Goal: Task Accomplishment & Management: Complete application form

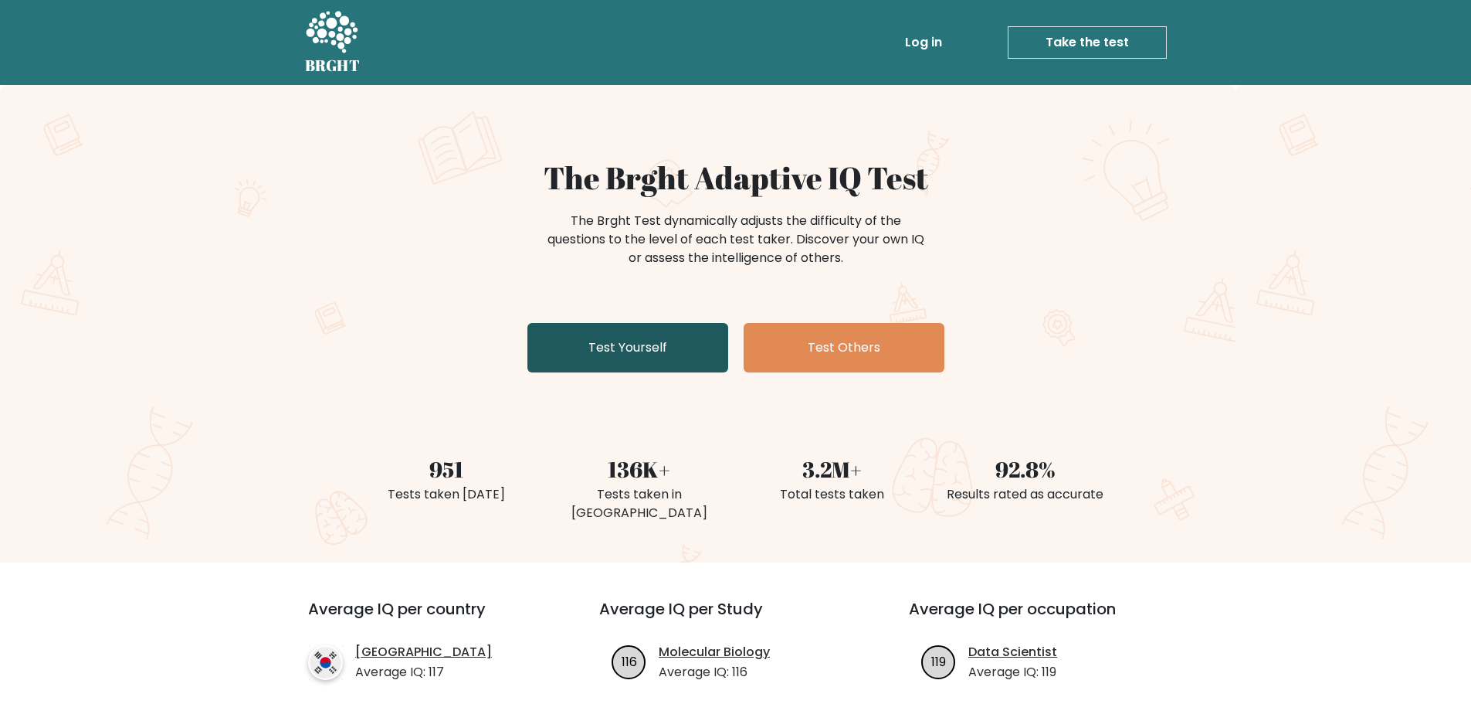
click at [633, 342] on link "Test Yourself" at bounding box center [627, 347] width 201 height 49
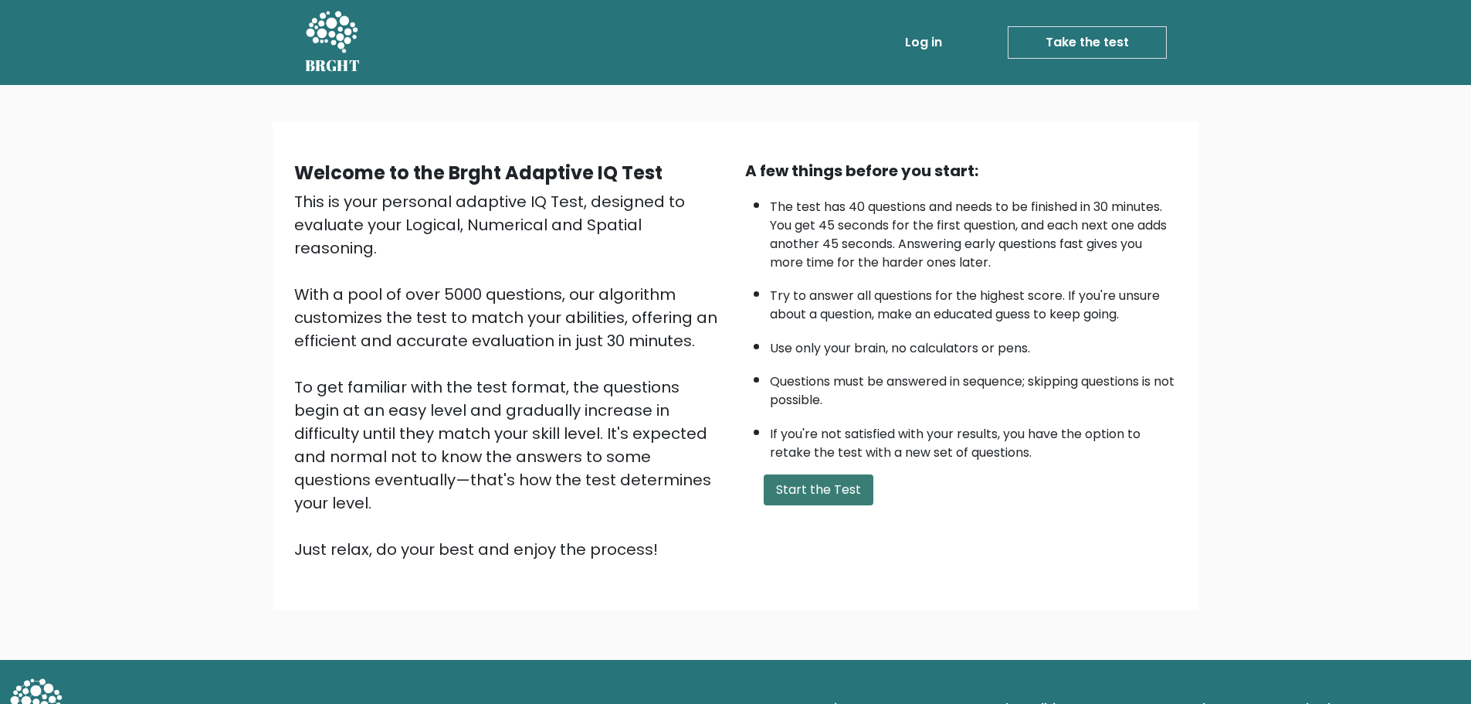
click at [792, 494] on button "Start the Test" at bounding box center [819, 489] width 110 height 31
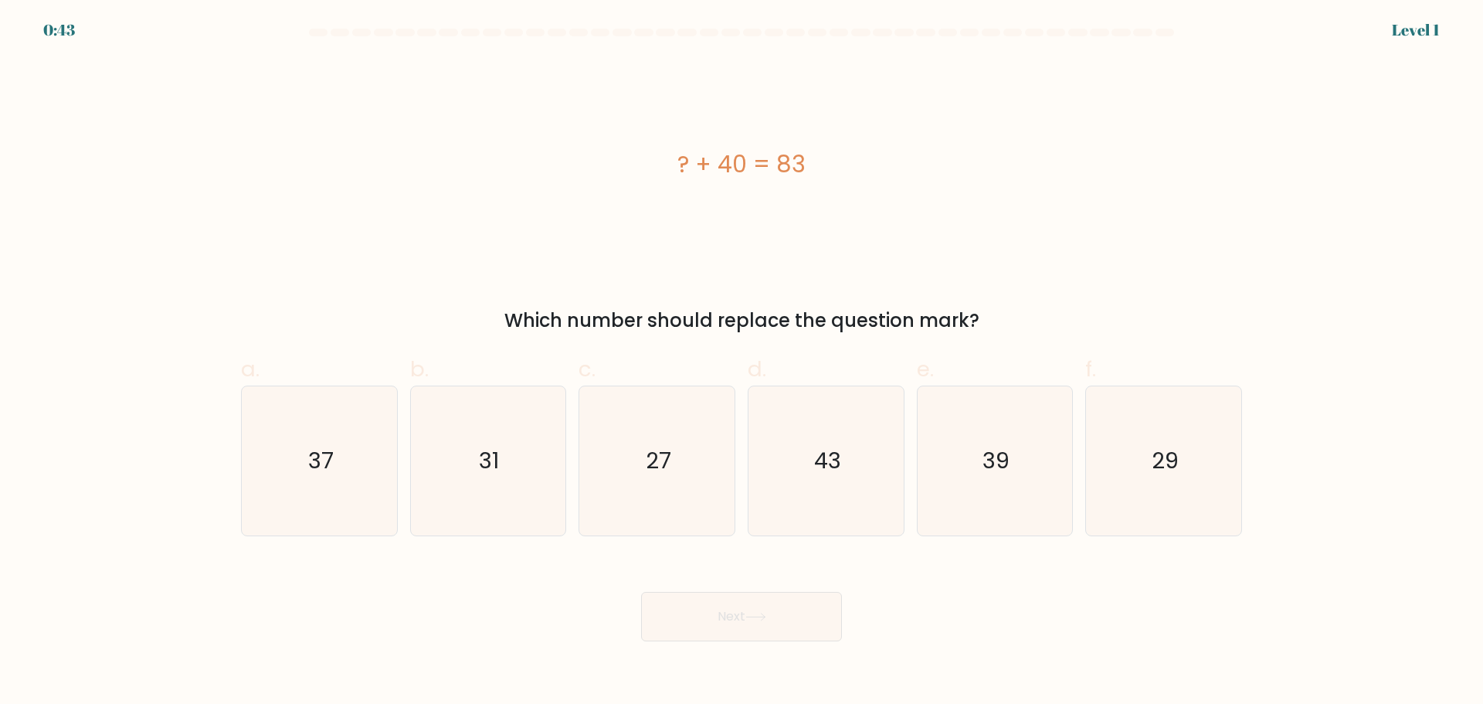
drag, startPoint x: 653, startPoint y: 171, endPoint x: 863, endPoint y: 164, distance: 209.4
click at [859, 164] on div "? + 40 = 83" at bounding box center [741, 164] width 1001 height 35
click at [863, 164] on div "? + 40 = 83" at bounding box center [741, 164] width 1001 height 35
click at [841, 480] on icon "43" at bounding box center [825, 460] width 149 height 149
click at [742, 362] on input "d. 43" at bounding box center [741, 357] width 1 height 10
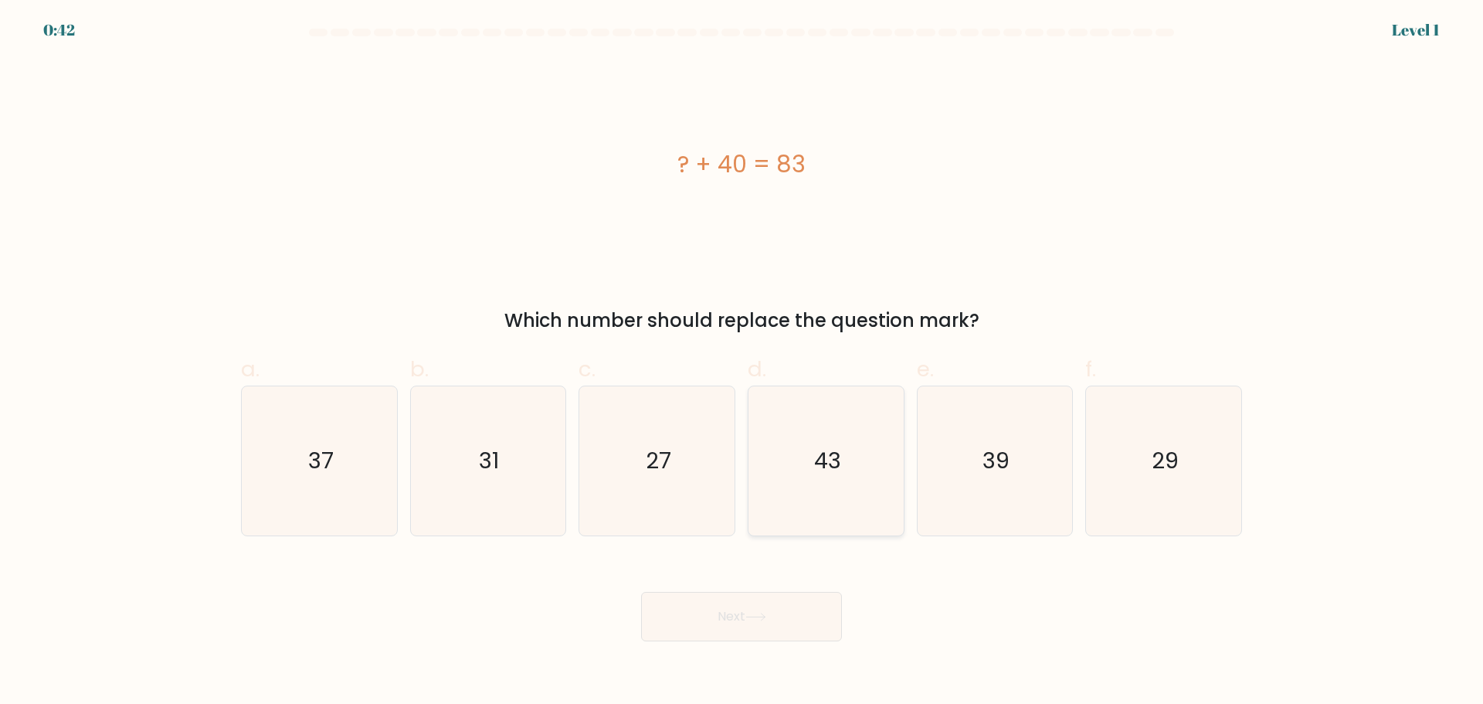
radio input "true"
click at [739, 603] on button "Next" at bounding box center [741, 616] width 201 height 49
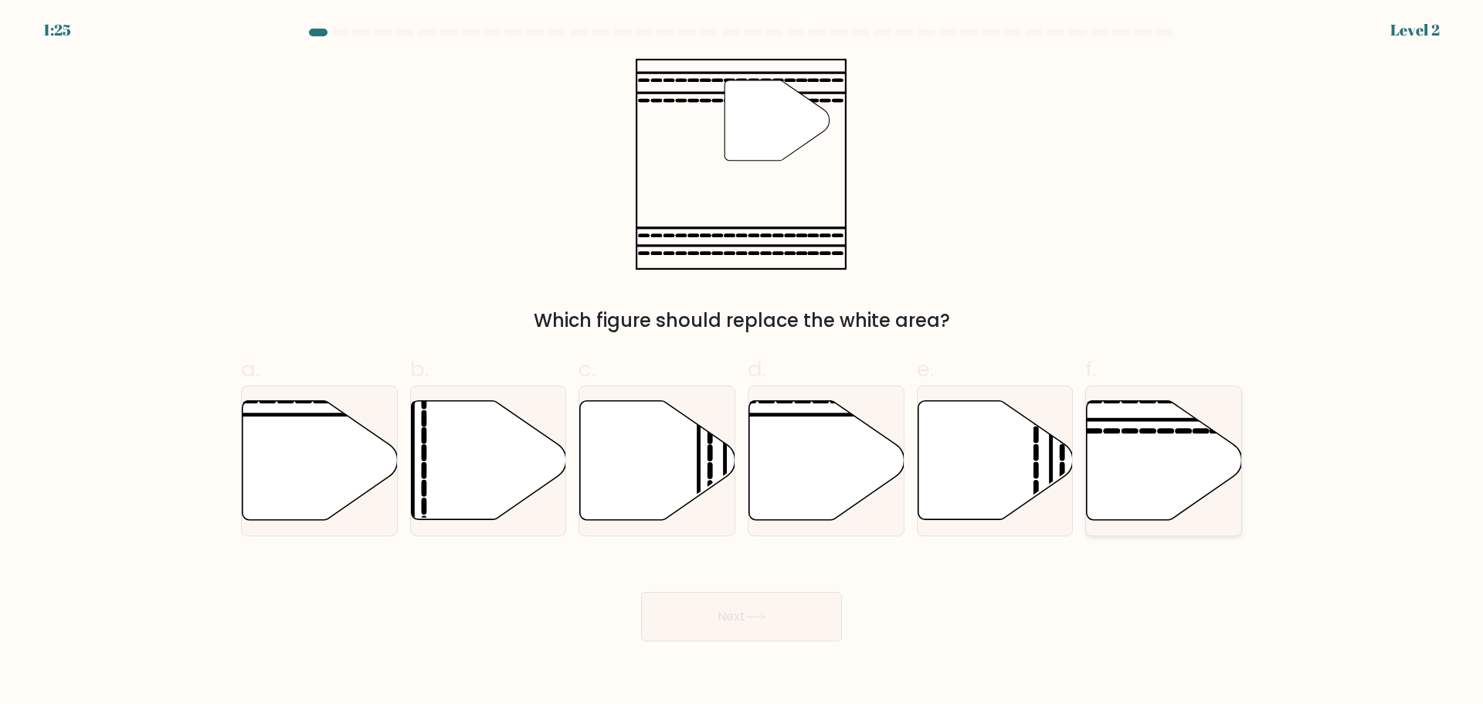
click at [1141, 462] on icon at bounding box center [1164, 459] width 155 height 119
click at [742, 362] on input "f." at bounding box center [741, 357] width 1 height 10
radio input "true"
click at [779, 601] on button "Next" at bounding box center [741, 616] width 201 height 49
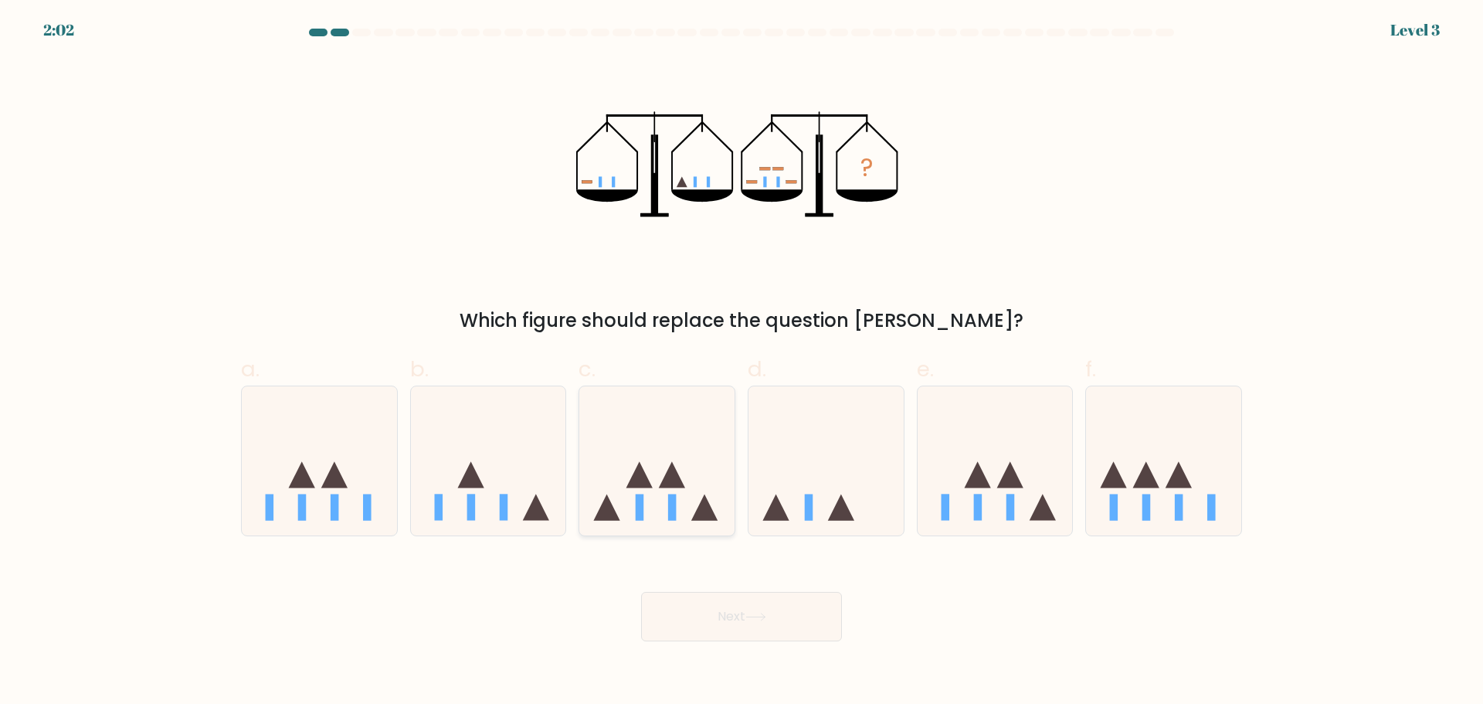
click at [653, 493] on icon at bounding box center [656, 460] width 155 height 128
click at [741, 362] on input "c." at bounding box center [741, 357] width 1 height 10
radio input "true"
click at [703, 609] on button "Next" at bounding box center [741, 616] width 201 height 49
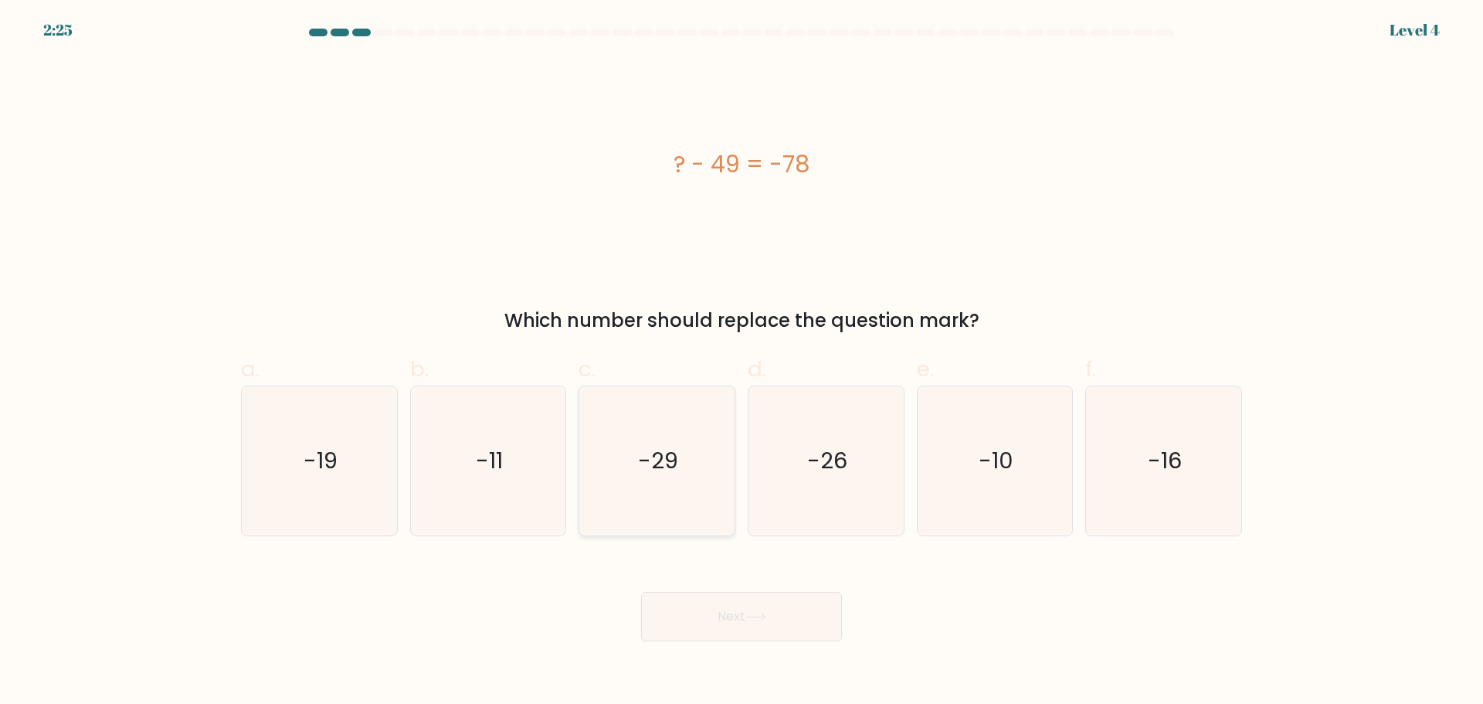
click at [664, 436] on icon "-29" at bounding box center [656, 460] width 149 height 149
click at [741, 362] on input "c. -29" at bounding box center [741, 357] width 1 height 10
radio input "true"
click at [698, 616] on button "Next" at bounding box center [741, 616] width 201 height 49
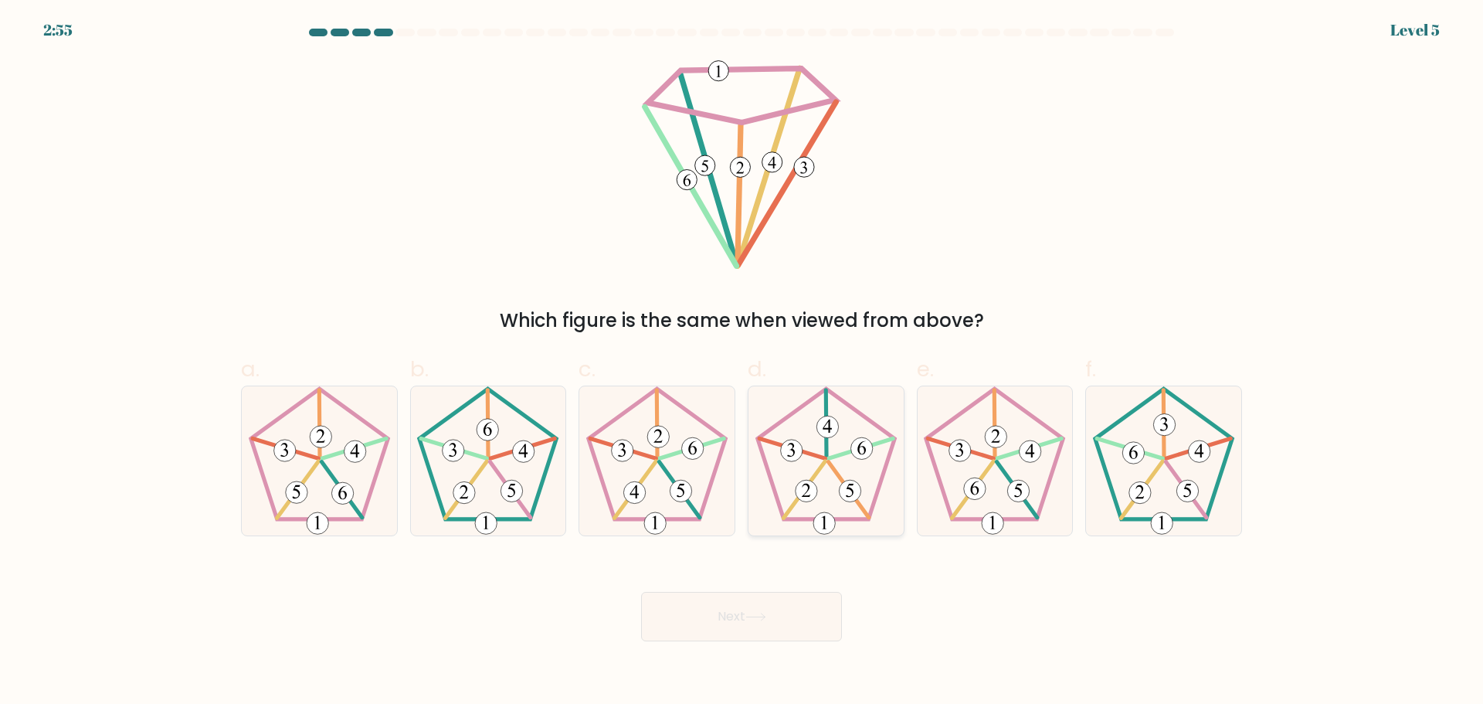
click at [824, 519] on icon at bounding box center [823, 521] width 5 height 13
click at [742, 362] on input "d." at bounding box center [741, 357] width 1 height 10
radio input "true"
click at [653, 503] on icon at bounding box center [656, 460] width 149 height 149
click at [741, 362] on input "c." at bounding box center [741, 357] width 1 height 10
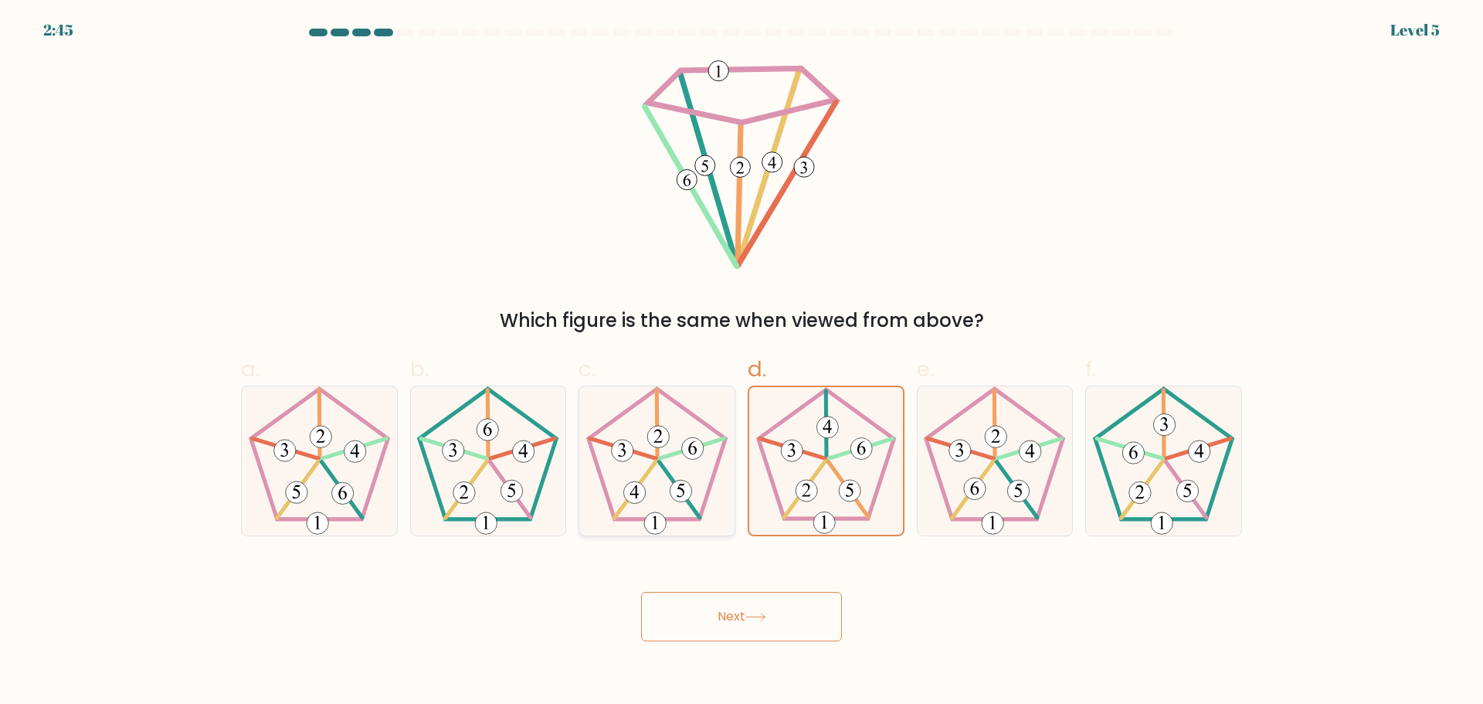
radio input "true"
click at [735, 627] on button "Next" at bounding box center [741, 616] width 201 height 49
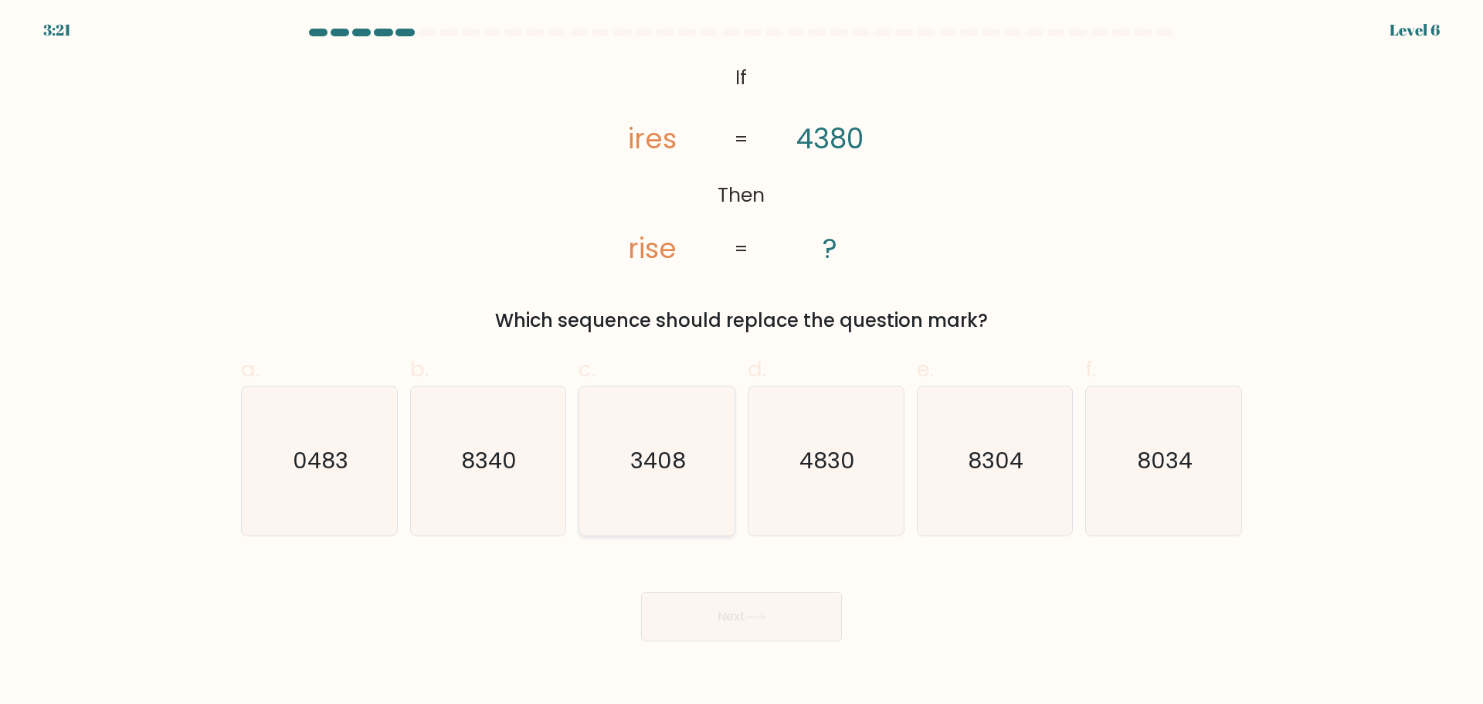
click at [658, 482] on icon "3408" at bounding box center [656, 460] width 149 height 149
click at [741, 362] on input "c. 3408" at bounding box center [741, 357] width 1 height 10
radio input "true"
drag, startPoint x: 724, startPoint y: 611, endPoint x: 770, endPoint y: 561, distance: 67.8
click at [725, 610] on button "Next" at bounding box center [741, 616] width 201 height 49
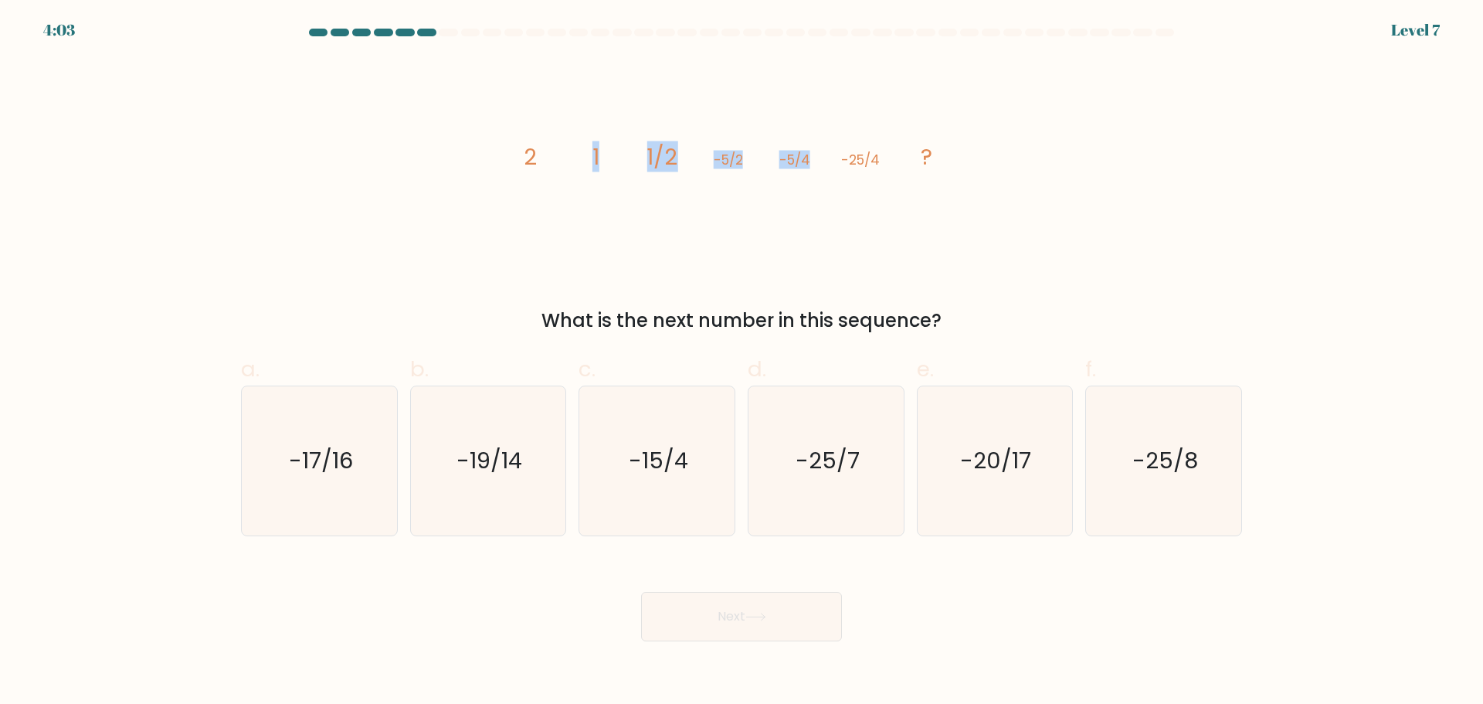
drag, startPoint x: 535, startPoint y: 152, endPoint x: 880, endPoint y: 158, distance: 344.5
click at [871, 158] on g "2 1 1/2 -5/2 -5/4 -25/4 ?" at bounding box center [728, 156] width 409 height 31
click at [907, 158] on icon "image/svg+xml 2 1 1/2 -5/2 -5/4 -25/4 ?" at bounding box center [741, 164] width 463 height 211
drag, startPoint x: 531, startPoint y: 164, endPoint x: 612, endPoint y: 174, distance: 80.9
click at [612, 174] on icon "image/svg+xml 2 1 1/2 -5/2 -5/4 -25/4 ?" at bounding box center [741, 164] width 463 height 211
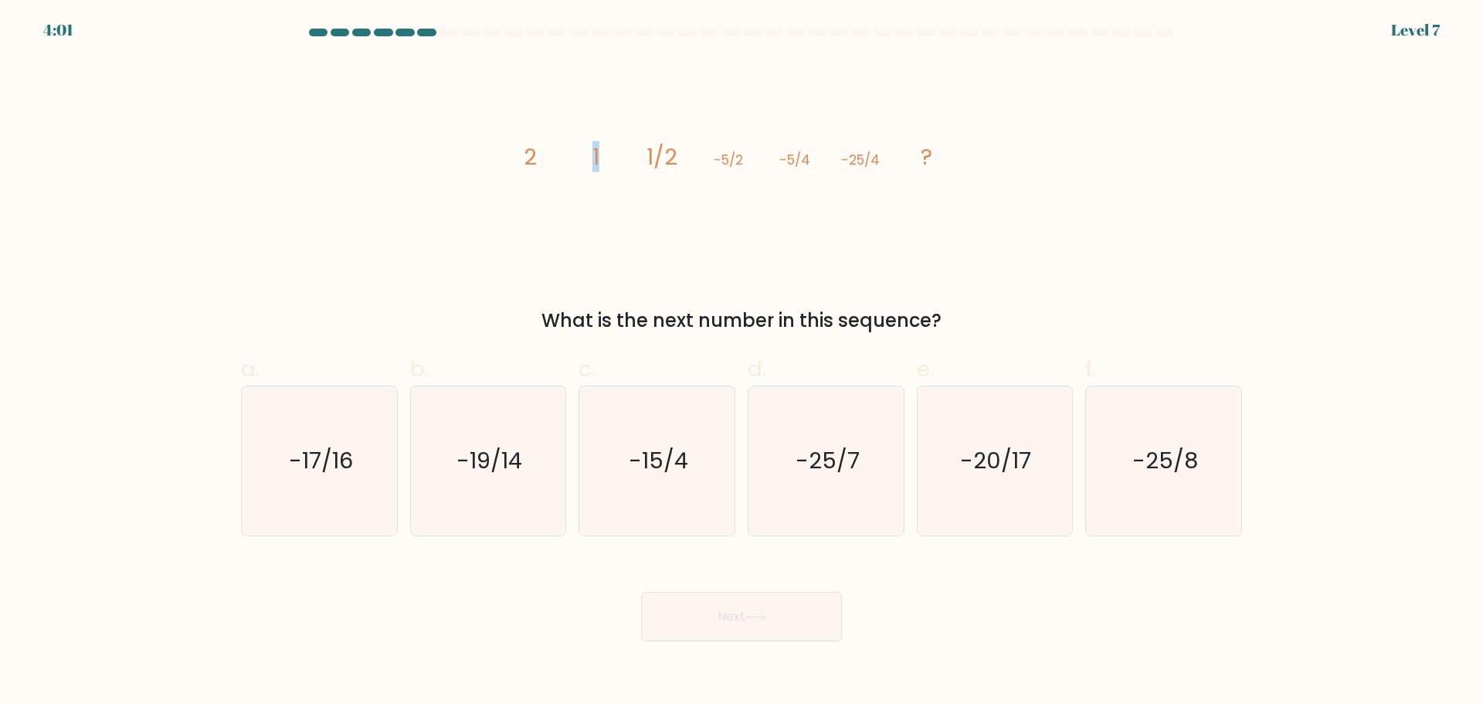
click at [612, 172] on icon "image/svg+xml 2 1 1/2 -5/2 -5/4 -25/4 ?" at bounding box center [741, 164] width 463 height 211
drag, startPoint x: 651, startPoint y: 144, endPoint x: 706, endPoint y: 151, distance: 55.2
click at [706, 151] on icon "image/svg+xml 2 1 1/2 -5/2 -5/4 -25/4 ?" at bounding box center [741, 164] width 463 height 211
click at [707, 151] on icon "image/svg+xml 2 1 1/2 -5/2 -5/4 -25/4 ?" at bounding box center [741, 164] width 463 height 211
drag, startPoint x: 506, startPoint y: 146, endPoint x: 558, endPoint y: 155, distance: 53.3
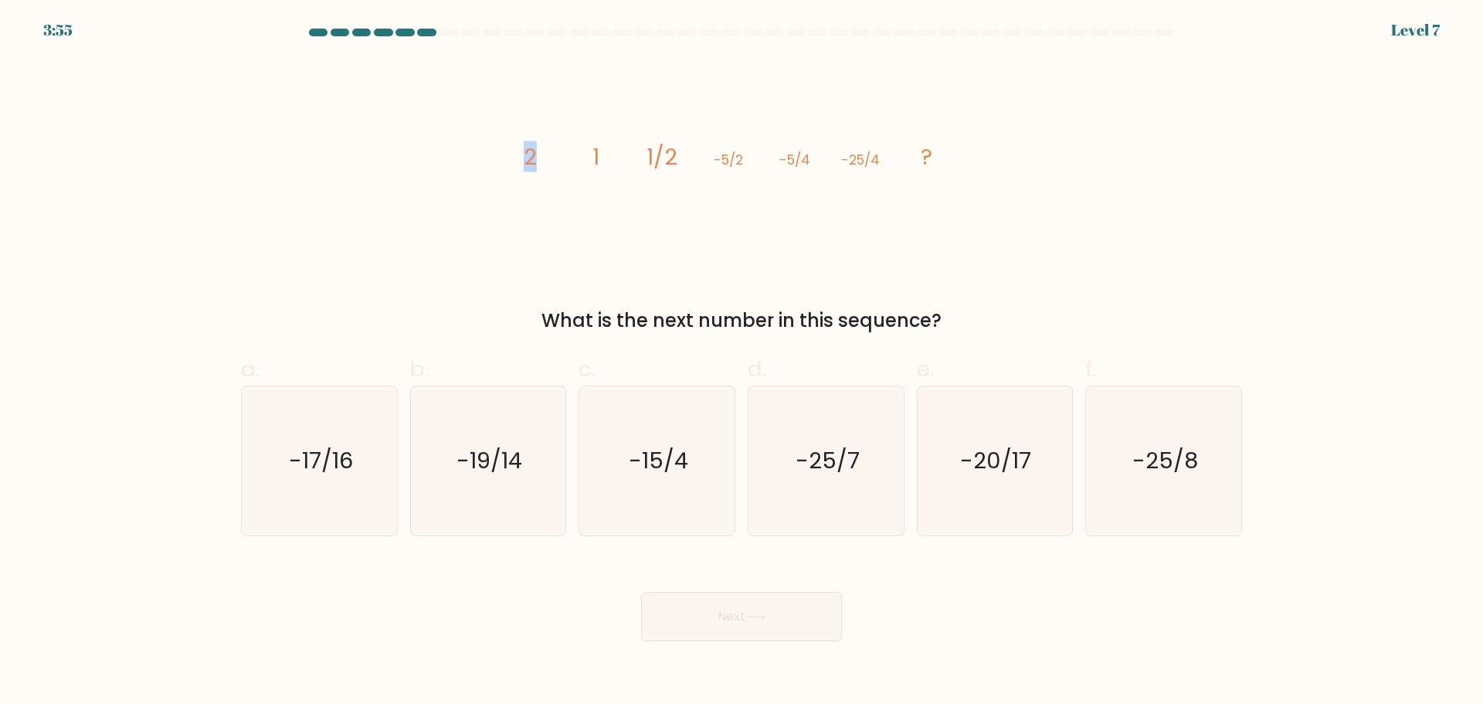
click at [558, 155] on div "image/svg+xml 2 1 1/2 -5/2 -5/4 -25/4 ? What is the next number in this sequenc…" at bounding box center [741, 197] width 1019 height 276
click at [583, 155] on icon "image/svg+xml 2 1 1/2 -5/2 -5/4 -25/4 ?" at bounding box center [741, 164] width 463 height 211
drag, startPoint x: 880, startPoint y: 152, endPoint x: 840, endPoint y: 150, distance: 40.2
click at [840, 150] on icon "image/svg+xml 2 1 1/2 -5/2 -5/4 -25/4 ?" at bounding box center [741, 164] width 463 height 211
drag, startPoint x: 714, startPoint y: 160, endPoint x: 778, endPoint y: 158, distance: 64.1
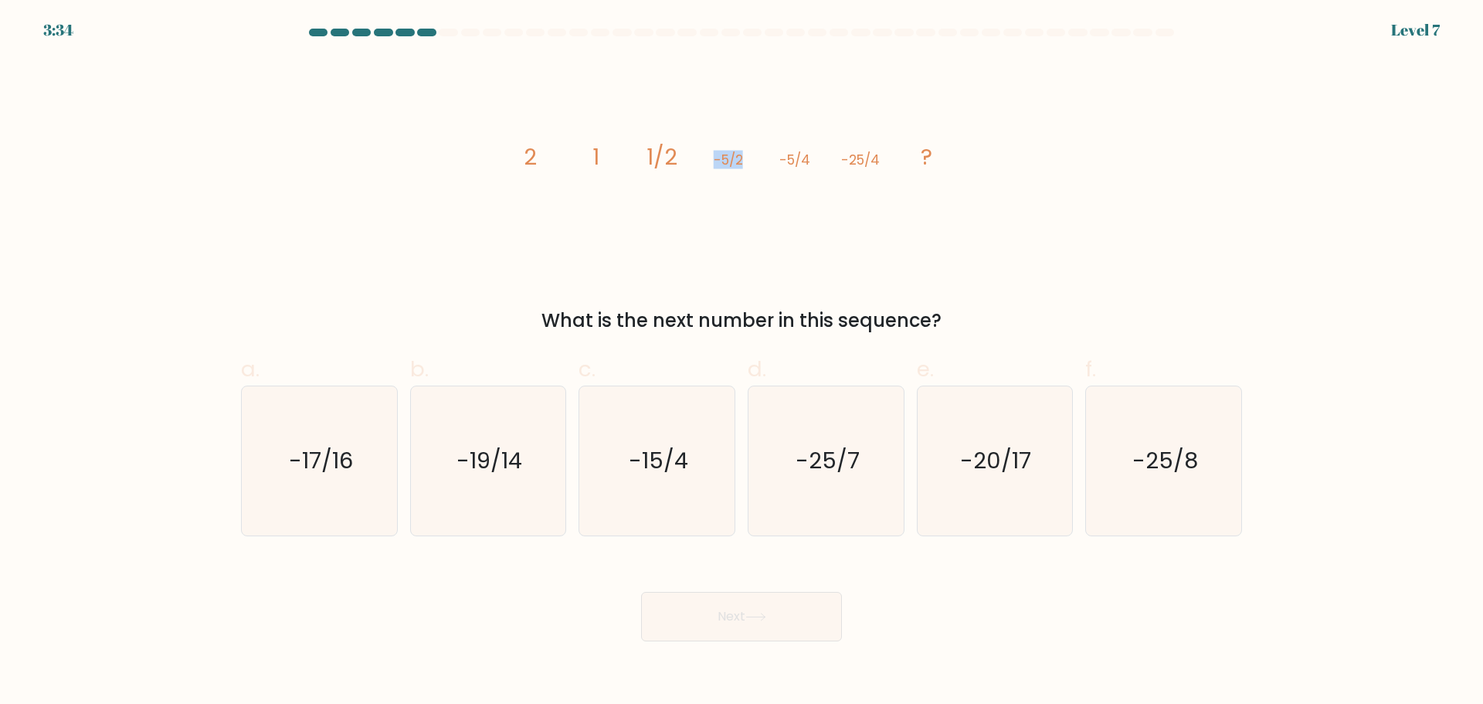
click at [778, 158] on icon "image/svg+xml 2 1 1/2 -5/2 -5/4 -25/4 ?" at bounding box center [741, 164] width 463 height 211
drag, startPoint x: 890, startPoint y: 154, endPoint x: 914, endPoint y: 155, distance: 24.7
click at [914, 155] on icon "image/svg+xml 2 1 1/2 -5/2 -5/4 -25/4 ?" at bounding box center [741, 164] width 463 height 211
drag, startPoint x: 708, startPoint y: 155, endPoint x: 765, endPoint y: 160, distance: 56.6
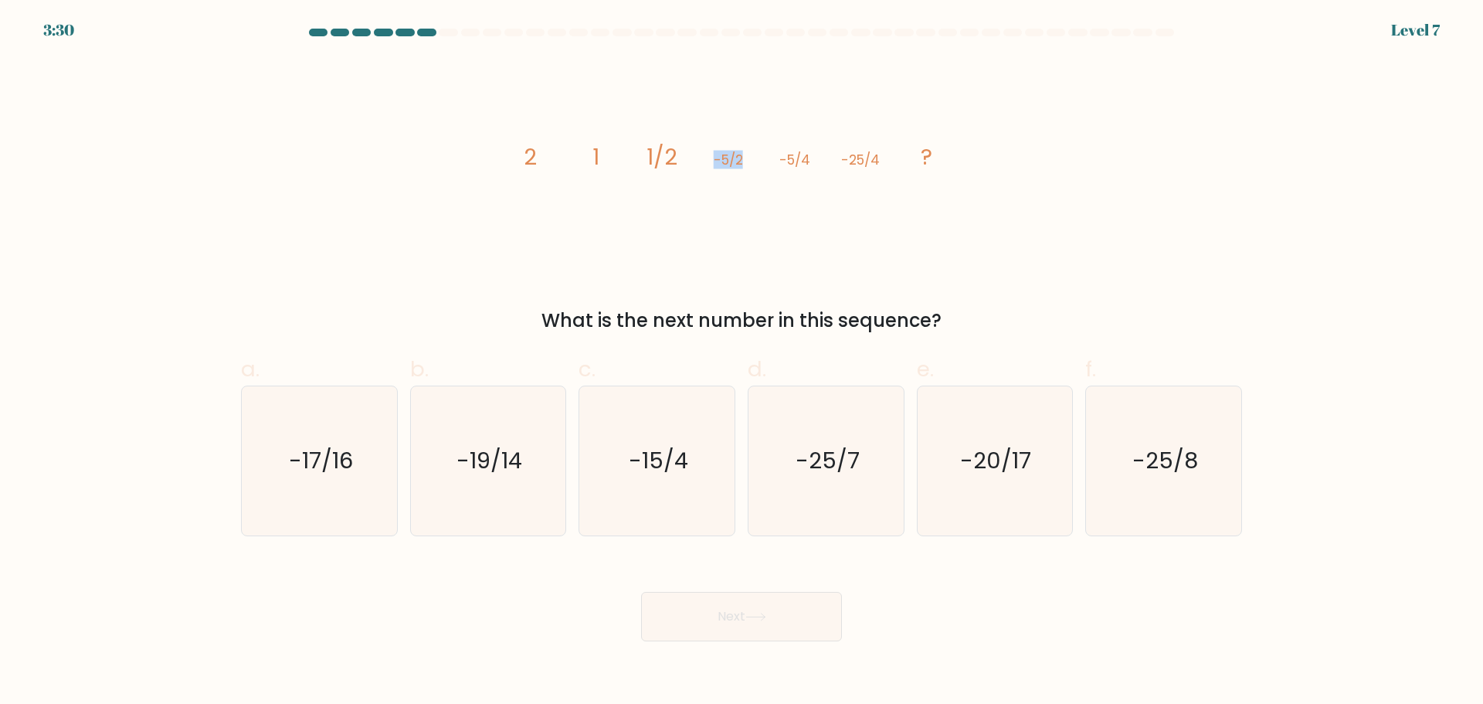
click at [765, 160] on icon "image/svg+xml 2 1 1/2 -5/2 -5/4 -25/4 ?" at bounding box center [741, 164] width 463 height 211
drag, startPoint x: 523, startPoint y: 154, endPoint x: 616, endPoint y: 161, distance: 93.0
click at [616, 161] on div "image/svg+xml 2 1 1/2 -5/2 -5/4 -25/4 ? What is the next number in this sequenc…" at bounding box center [741, 197] width 1019 height 276
click at [616, 161] on icon "image/svg+xml 2 1 1/2 -5/2 -5/4 -25/4 ?" at bounding box center [741, 164] width 463 height 211
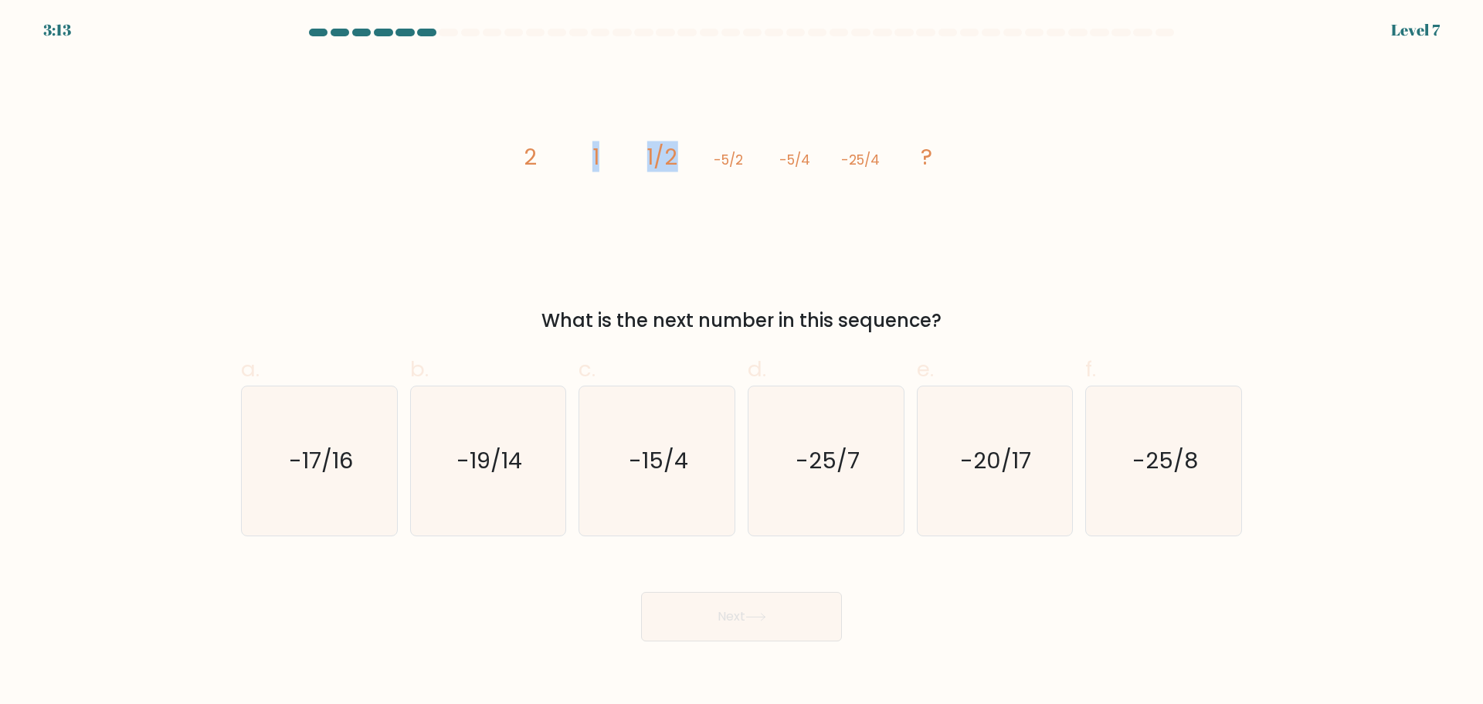
drag, startPoint x: 592, startPoint y: 156, endPoint x: 687, endPoint y: 161, distance: 95.1
click at [687, 161] on icon "image/svg+xml 2 1 1/2 -5/2 -5/4 -25/4 ?" at bounding box center [741, 164] width 463 height 211
drag, startPoint x: 848, startPoint y: 154, endPoint x: 909, endPoint y: 157, distance: 61.1
click at [909, 157] on icon "image/svg+xml 2 1 1/2 -5/2 -5/4 -25/4 ?" at bounding box center [741, 164] width 463 height 211
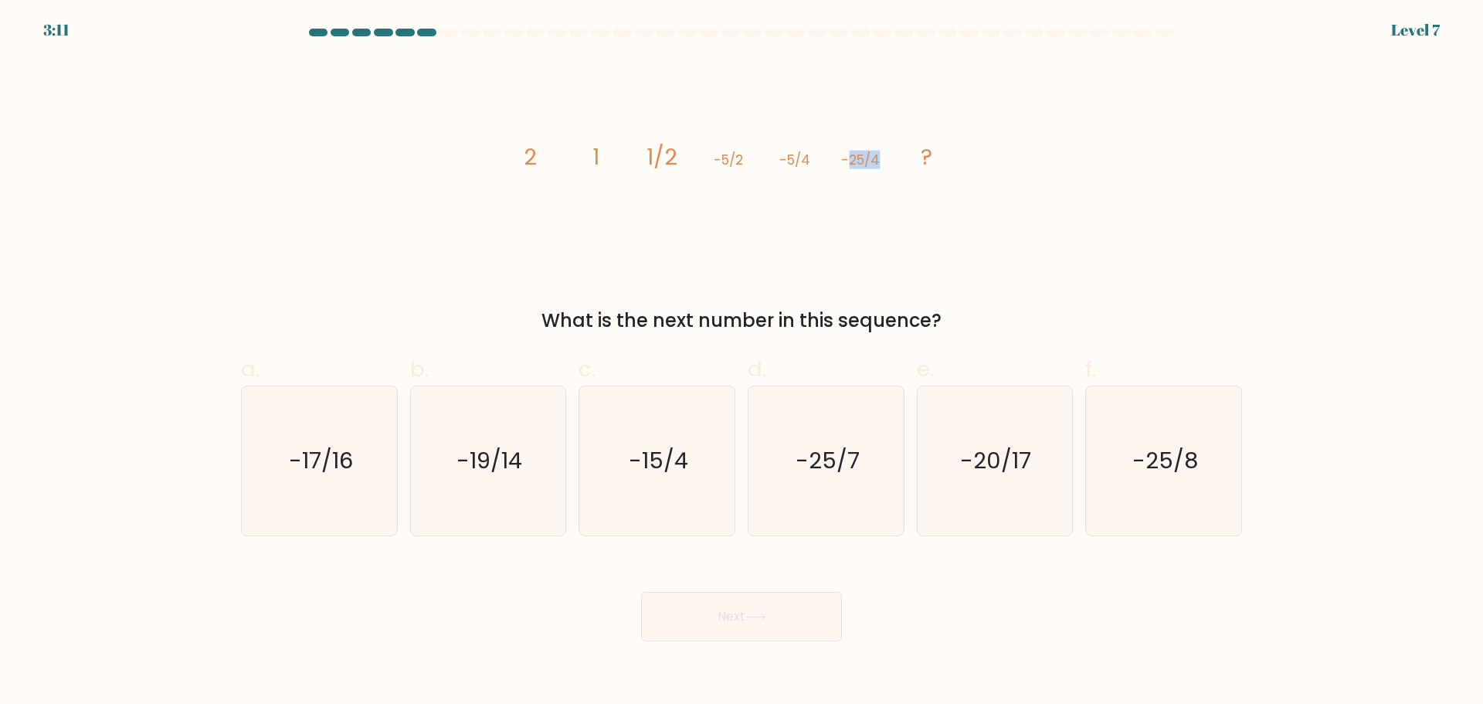
click at [909, 157] on icon "image/svg+xml 2 1 1/2 -5/2 -5/4 -25/4 ?" at bounding box center [741, 164] width 463 height 211
click at [1191, 475] on text "-25/8" at bounding box center [1165, 460] width 66 height 31
click at [742, 362] on input "f. -25/8" at bounding box center [741, 357] width 1 height 10
radio input "true"
click at [791, 618] on button "Next" at bounding box center [741, 616] width 201 height 49
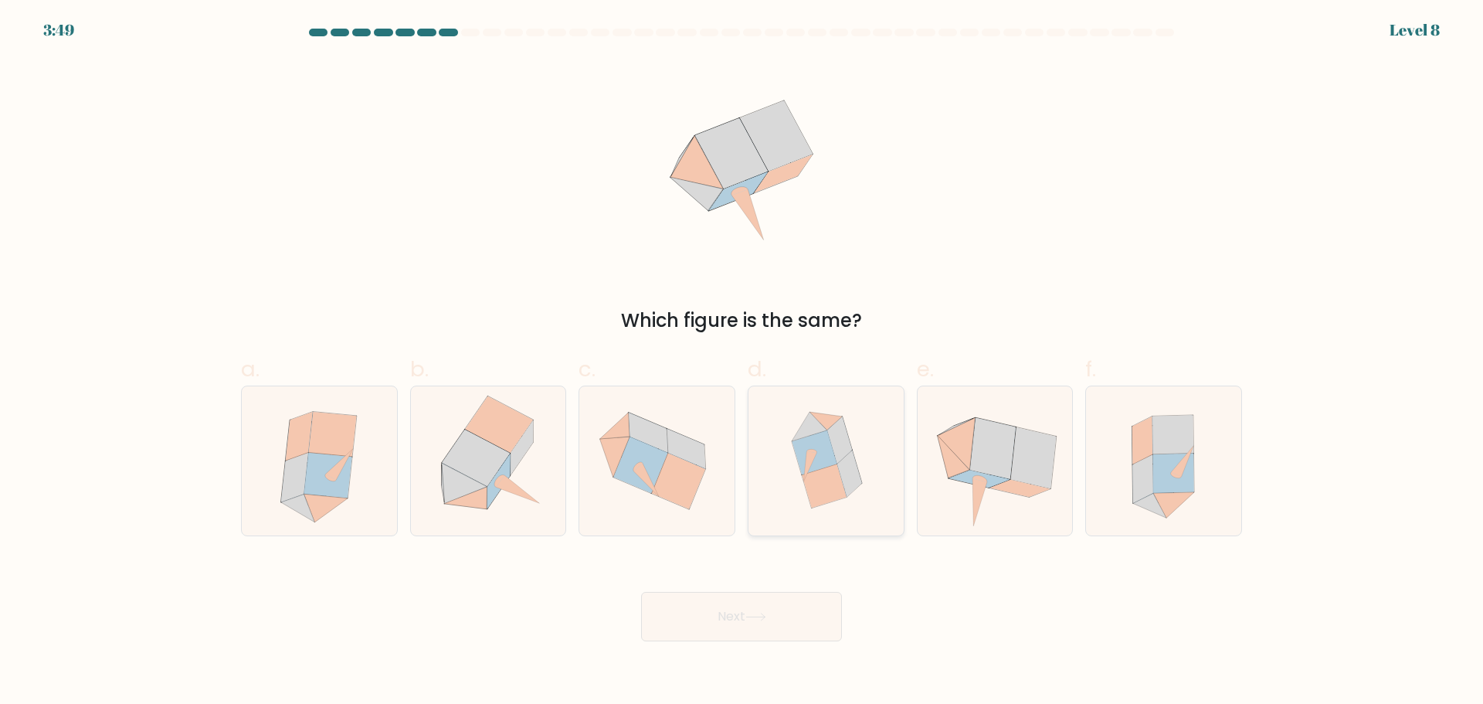
click at [823, 463] on icon at bounding box center [814, 452] width 45 height 44
click at [742, 362] on input "d." at bounding box center [741, 357] width 1 height 10
radio input "true"
click at [755, 613] on icon at bounding box center [755, 616] width 21 height 8
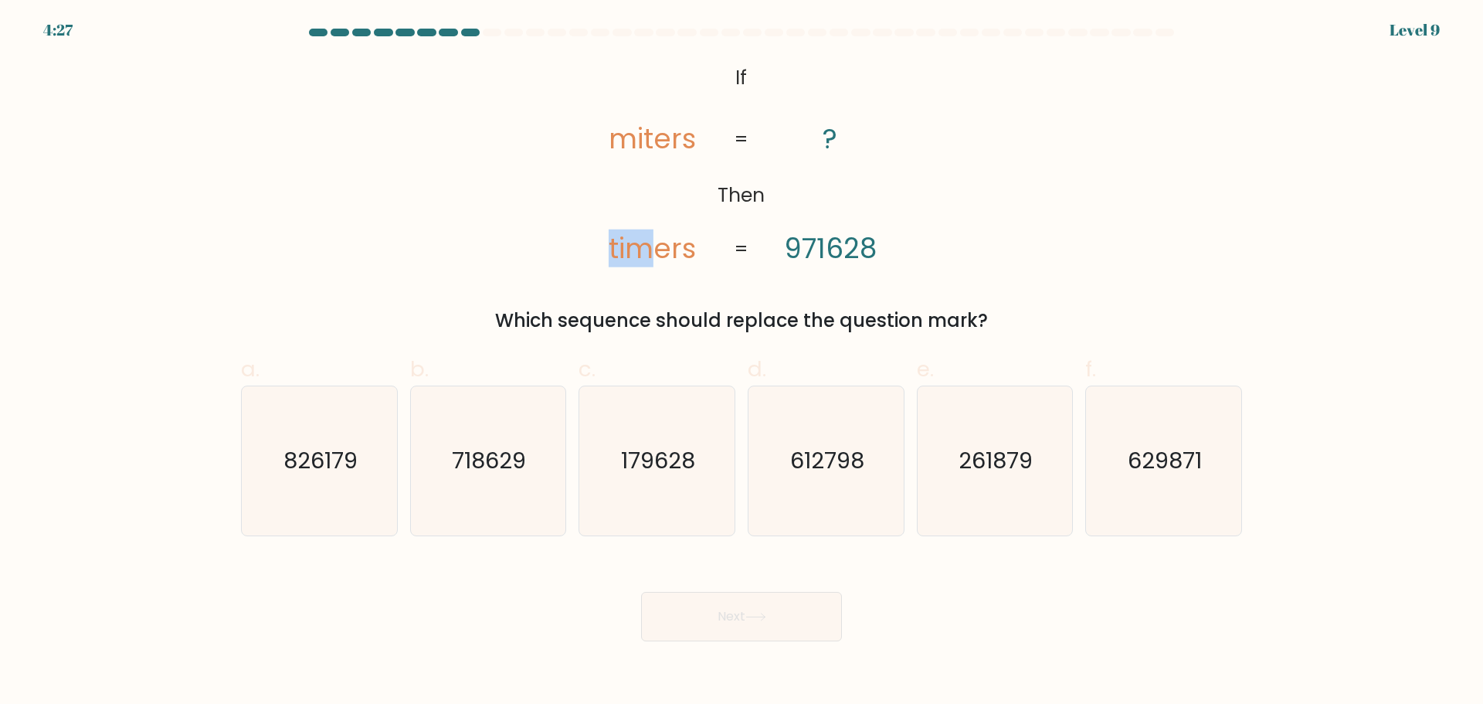
drag, startPoint x: 653, startPoint y: 243, endPoint x: 605, endPoint y: 239, distance: 47.3
click at [605, 239] on icon "@import url('https://fonts.googleapis.com/css?family=Abril+Fatface:400,100,100i…" at bounding box center [741, 164] width 343 height 211
click at [649, 497] on icon "179628" at bounding box center [656, 460] width 149 height 149
click at [741, 362] on input "c. 179628" at bounding box center [741, 357] width 1 height 10
radio input "true"
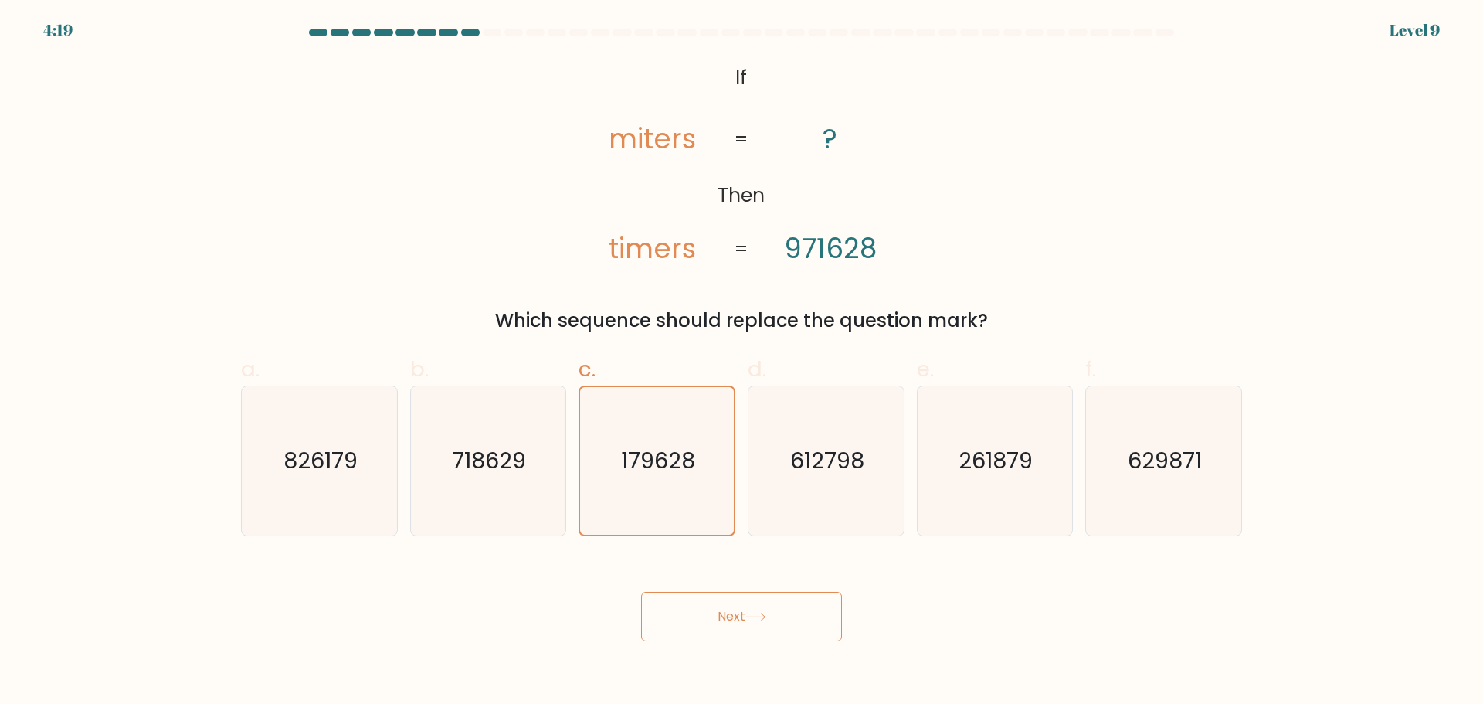
click at [707, 635] on button "Next" at bounding box center [741, 616] width 201 height 49
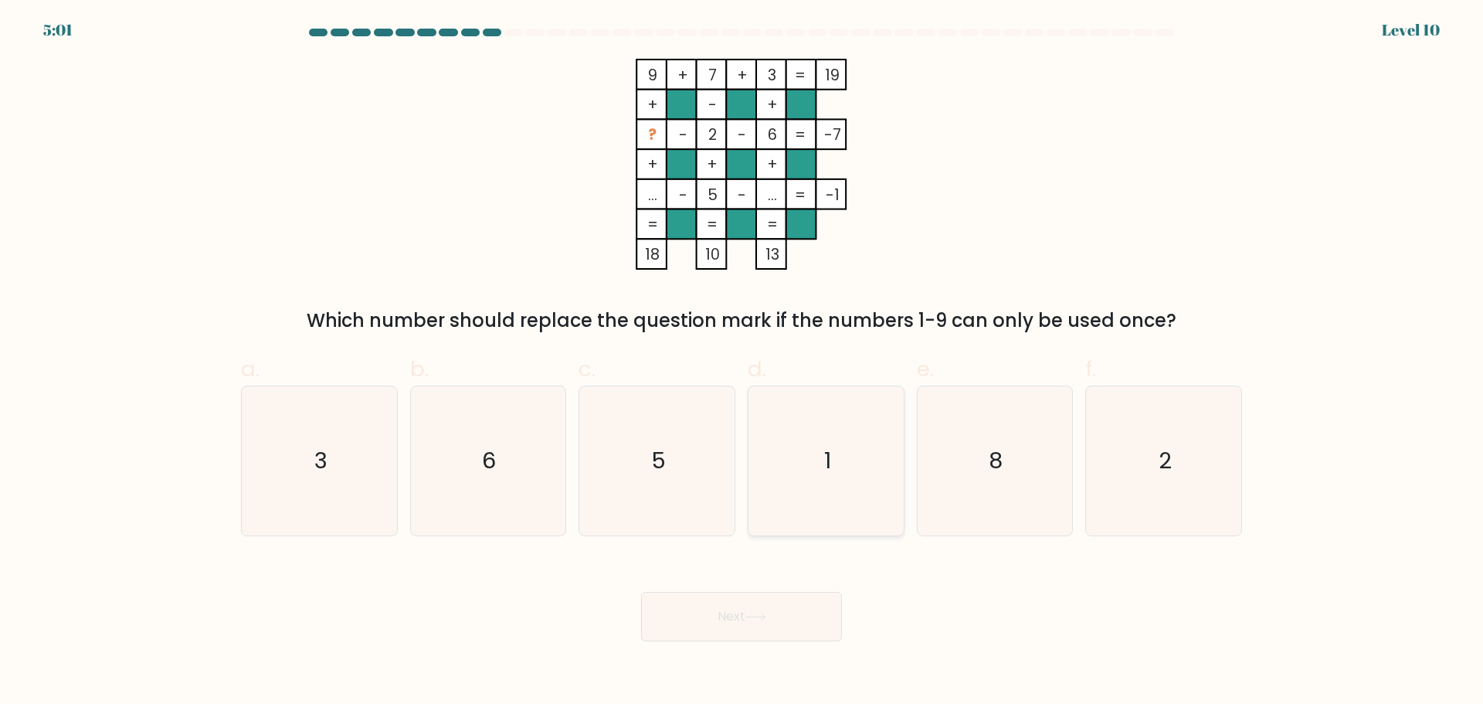
click at [863, 437] on icon "1" at bounding box center [825, 460] width 149 height 149
click at [742, 362] on input "d. 1" at bounding box center [741, 357] width 1 height 10
radio input "true"
click at [796, 615] on button "Next" at bounding box center [741, 616] width 201 height 49
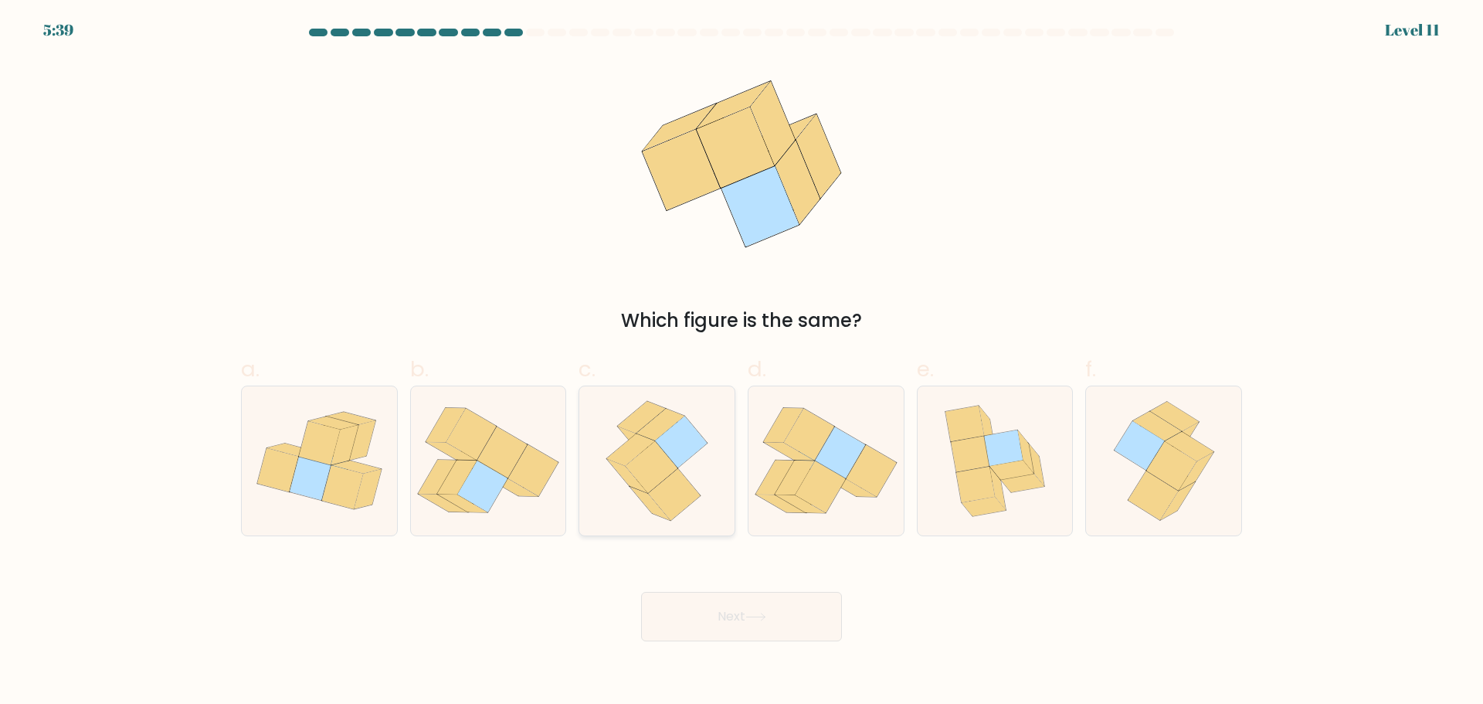
click at [671, 483] on icon at bounding box center [674, 494] width 53 height 52
click at [741, 362] on input "c." at bounding box center [741, 357] width 1 height 10
radio input "true"
click at [750, 629] on button "Next" at bounding box center [741, 616] width 201 height 49
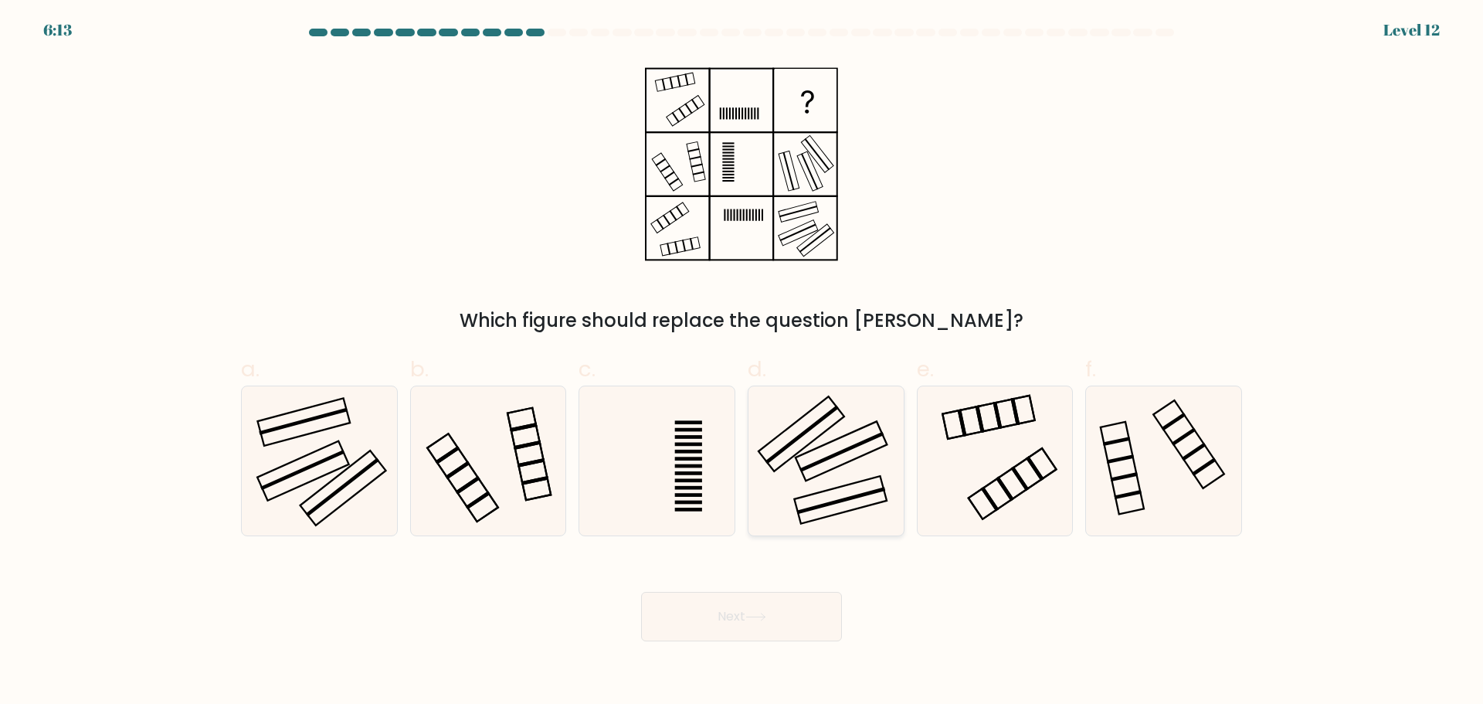
click at [862, 500] on icon at bounding box center [825, 460] width 149 height 149
click at [742, 362] on input "d." at bounding box center [741, 357] width 1 height 10
radio input "true"
click at [787, 629] on button "Next" at bounding box center [741, 616] width 201 height 49
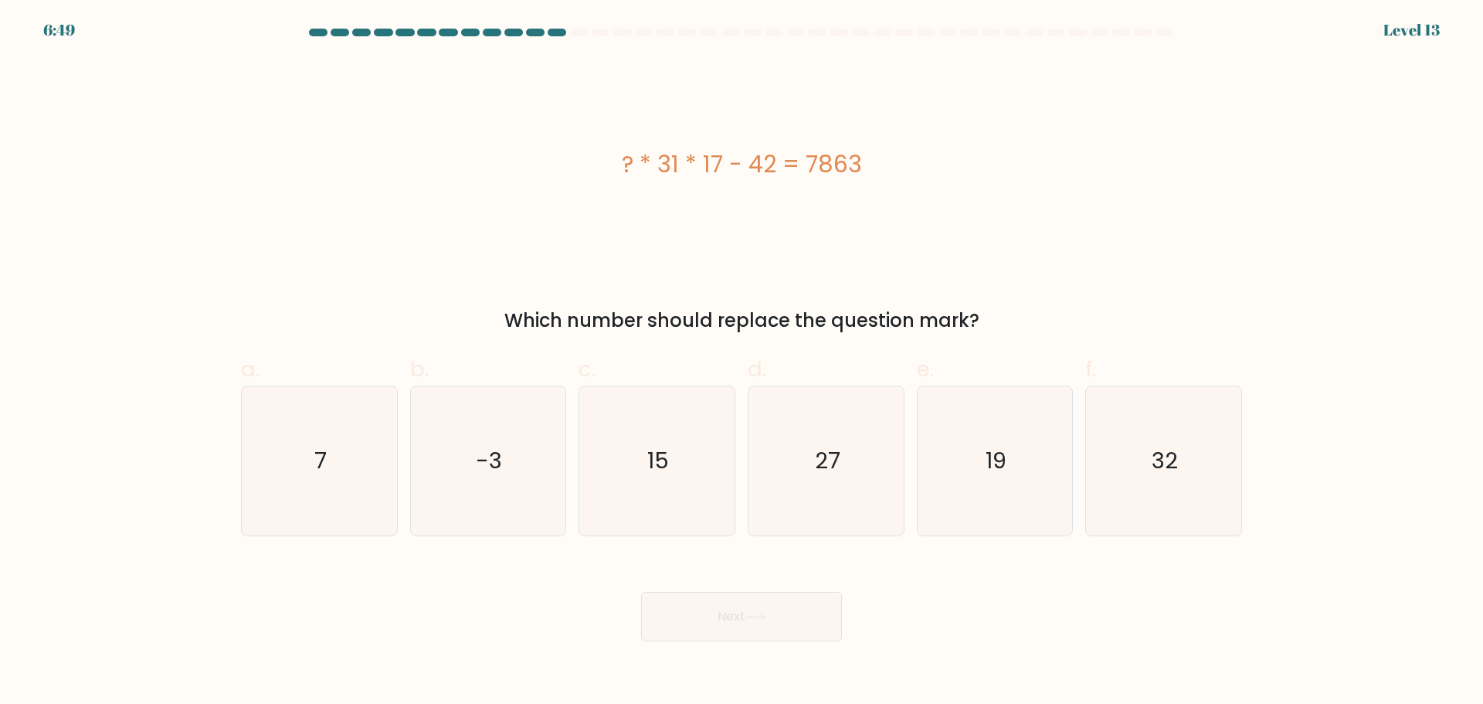
drag, startPoint x: 812, startPoint y: 164, endPoint x: 905, endPoint y: 163, distance: 92.7
click at [905, 163] on div "? * 31 * 17 - 42 = 7863" at bounding box center [741, 164] width 1001 height 35
click at [640, 472] on icon "15" at bounding box center [656, 460] width 149 height 149
click at [741, 362] on input "c. 15" at bounding box center [741, 357] width 1 height 10
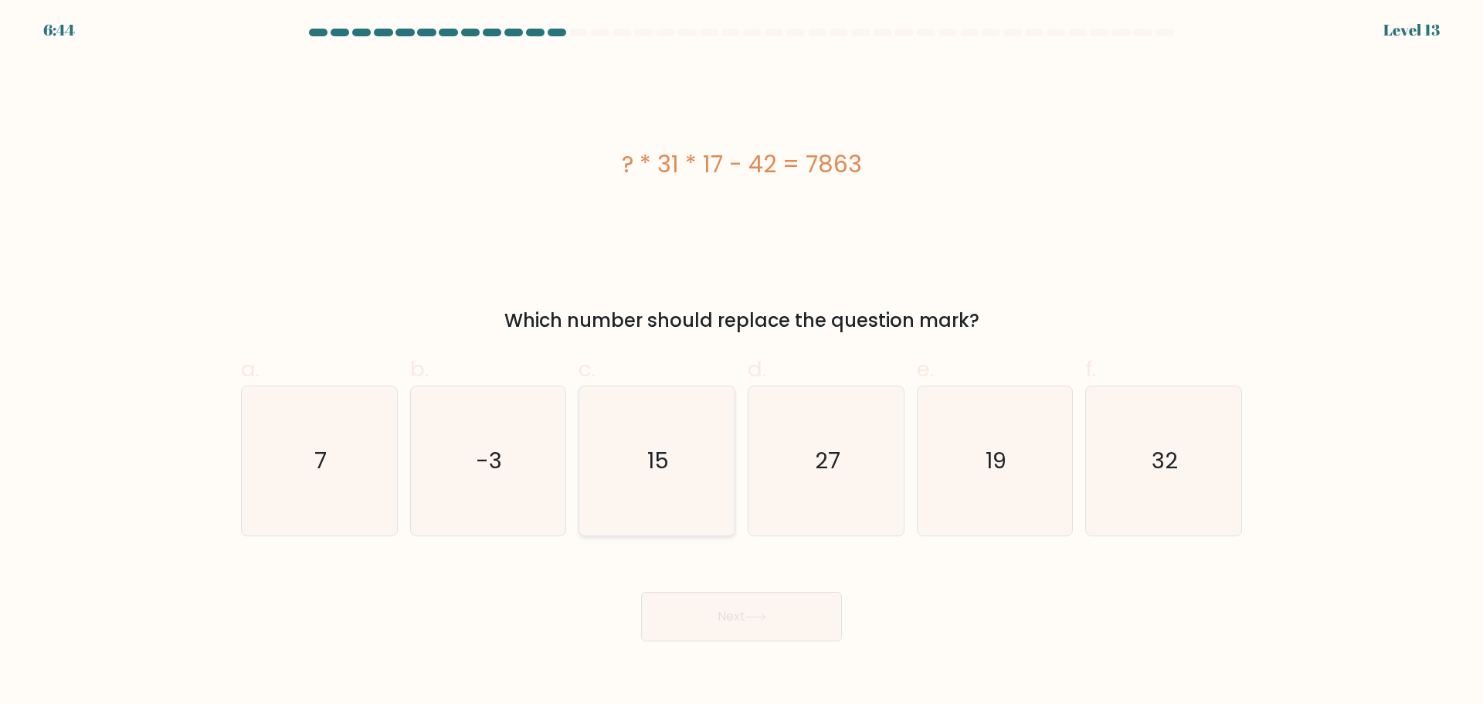
radio input "true"
click at [747, 622] on button "Next" at bounding box center [741, 616] width 201 height 49
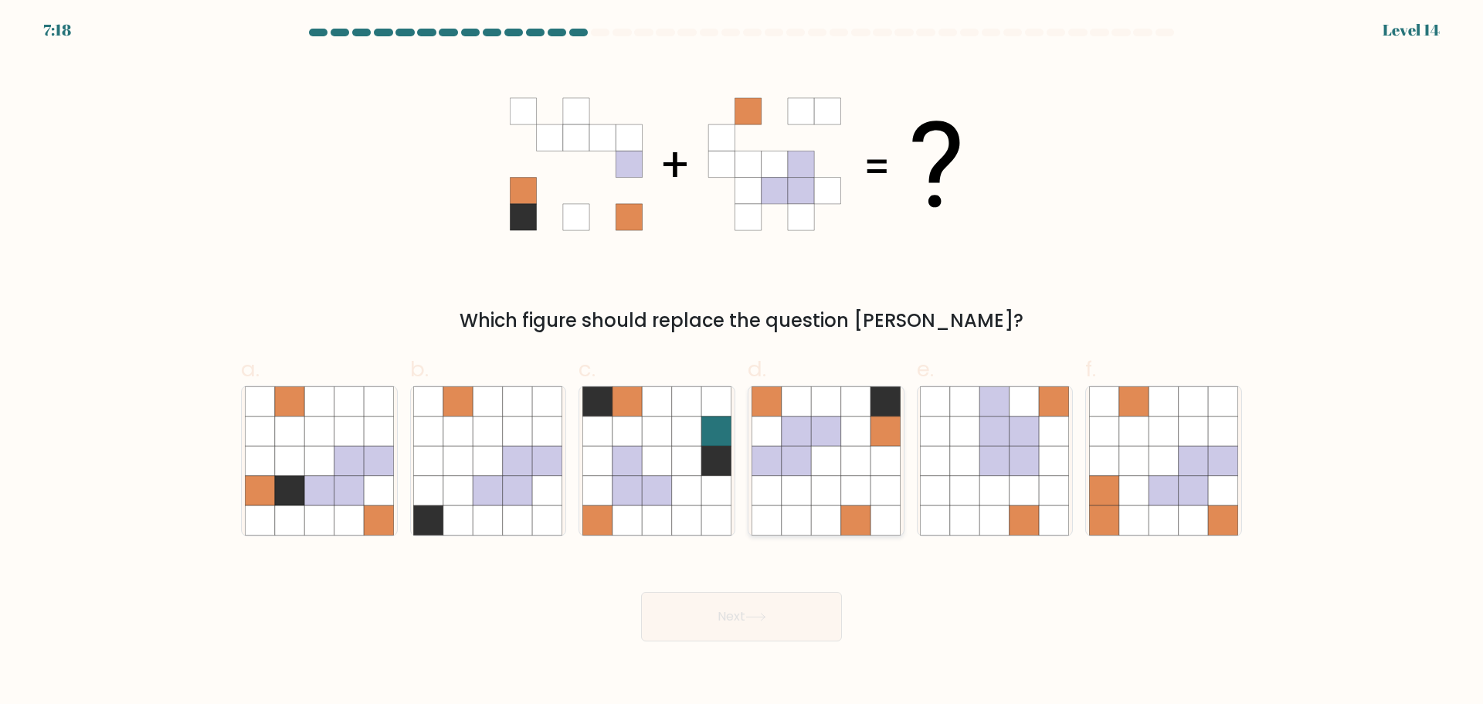
click at [787, 480] on icon at bounding box center [796, 489] width 29 height 29
click at [742, 362] on input "d." at bounding box center [741, 357] width 1 height 10
radio input "true"
click at [772, 609] on button "Next" at bounding box center [741, 616] width 201 height 49
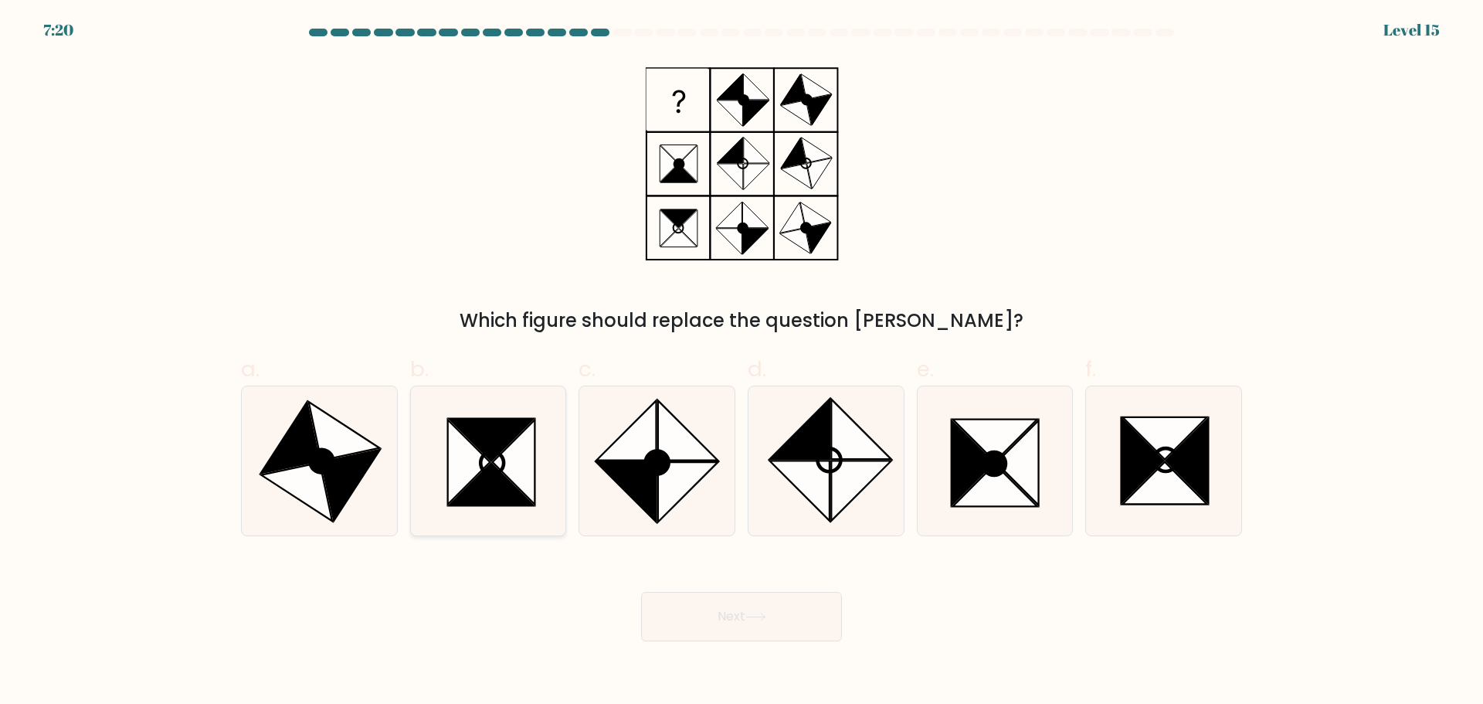
click at [487, 487] on icon at bounding box center [491, 484] width 84 height 42
click at [741, 362] on input "b." at bounding box center [741, 357] width 1 height 10
radio input "true"
click at [744, 629] on button "Next" at bounding box center [741, 616] width 201 height 49
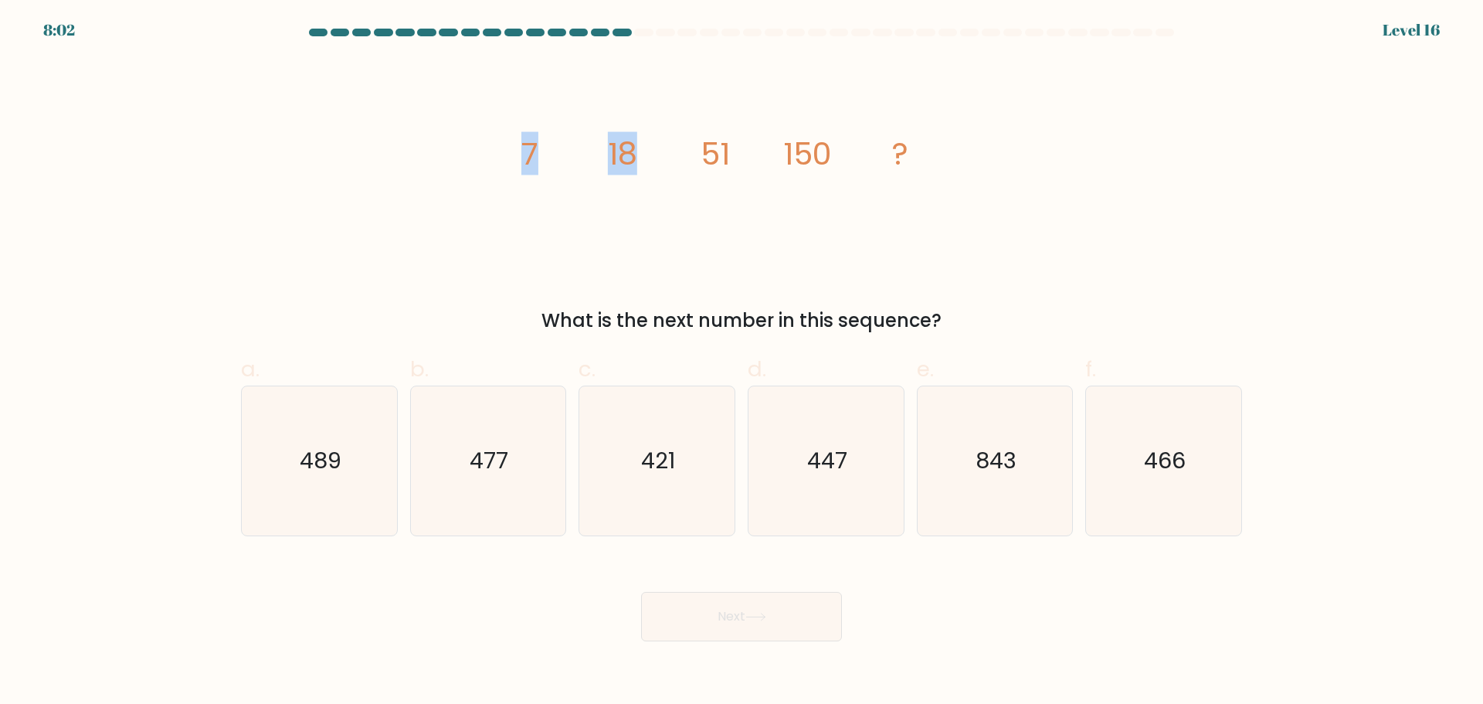
drag, startPoint x: 512, startPoint y: 151, endPoint x: 656, endPoint y: 152, distance: 143.6
click at [656, 152] on div "image/svg+xml 7 18 51 150 ? What is the next number in this sequence?" at bounding box center [741, 197] width 1019 height 276
click at [656, 152] on icon "image/svg+xml 7 18 51 150 ?" at bounding box center [741, 164] width 463 height 211
click at [595, 156] on icon "image/svg+xml 7 18 51 150 ?" at bounding box center [741, 164] width 463 height 211
drag, startPoint x: 778, startPoint y: 153, endPoint x: 844, endPoint y: 156, distance: 65.7
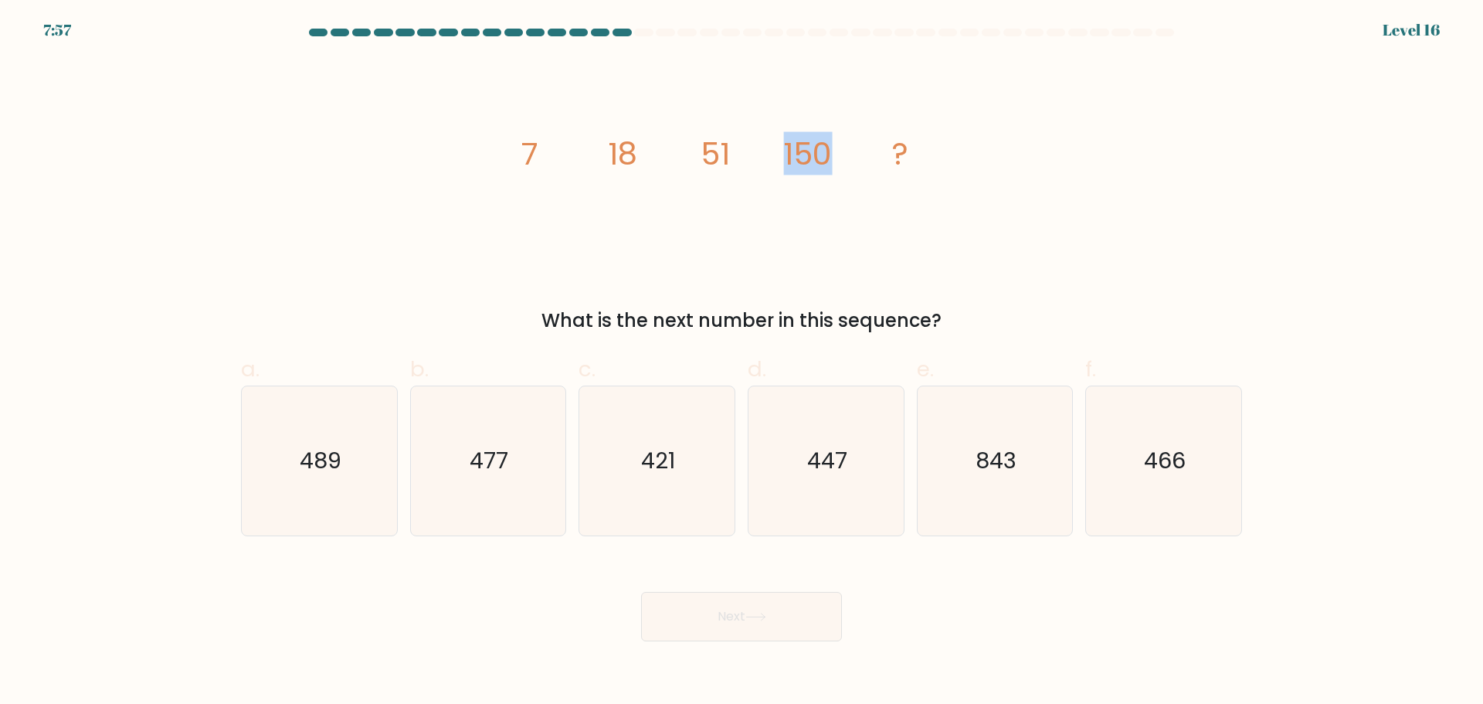
click at [843, 156] on icon "image/svg+xml 7 18 51 150 ?" at bounding box center [741, 164] width 463 height 211
click at [844, 156] on icon "image/svg+xml 7 18 51 150 ?" at bounding box center [741, 164] width 463 height 211
drag, startPoint x: 782, startPoint y: 154, endPoint x: 855, endPoint y: 154, distance: 72.6
click at [855, 154] on icon "image/svg+xml 7 18 51 150 ?" at bounding box center [741, 164] width 463 height 211
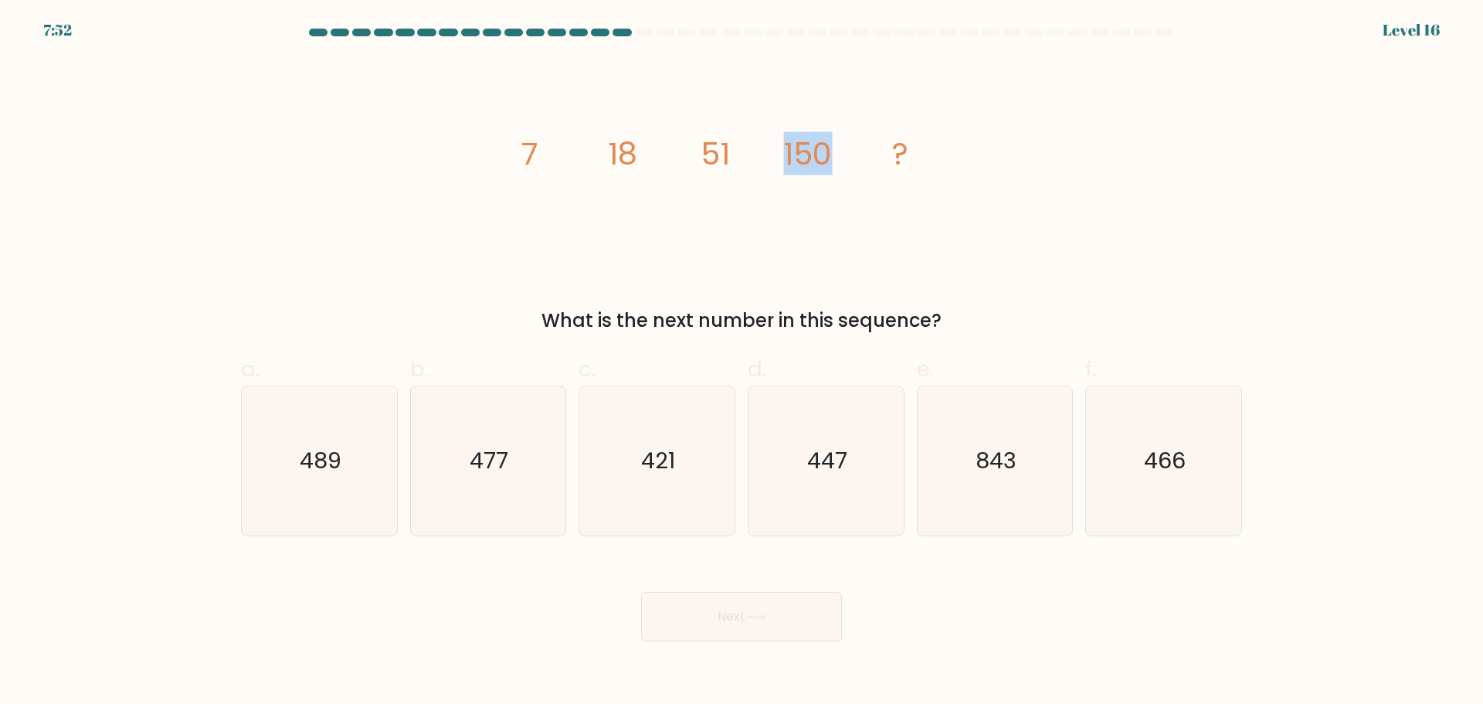
drag, startPoint x: 784, startPoint y: 153, endPoint x: 846, endPoint y: 152, distance: 61.8
click at [846, 152] on icon "image/svg+xml 7 18 51 150 ?" at bounding box center [741, 164] width 463 height 211
drag, startPoint x: 846, startPoint y: 427, endPoint x: 673, endPoint y: 439, distance: 173.4
click at [845, 428] on icon "447" at bounding box center [825, 460] width 149 height 149
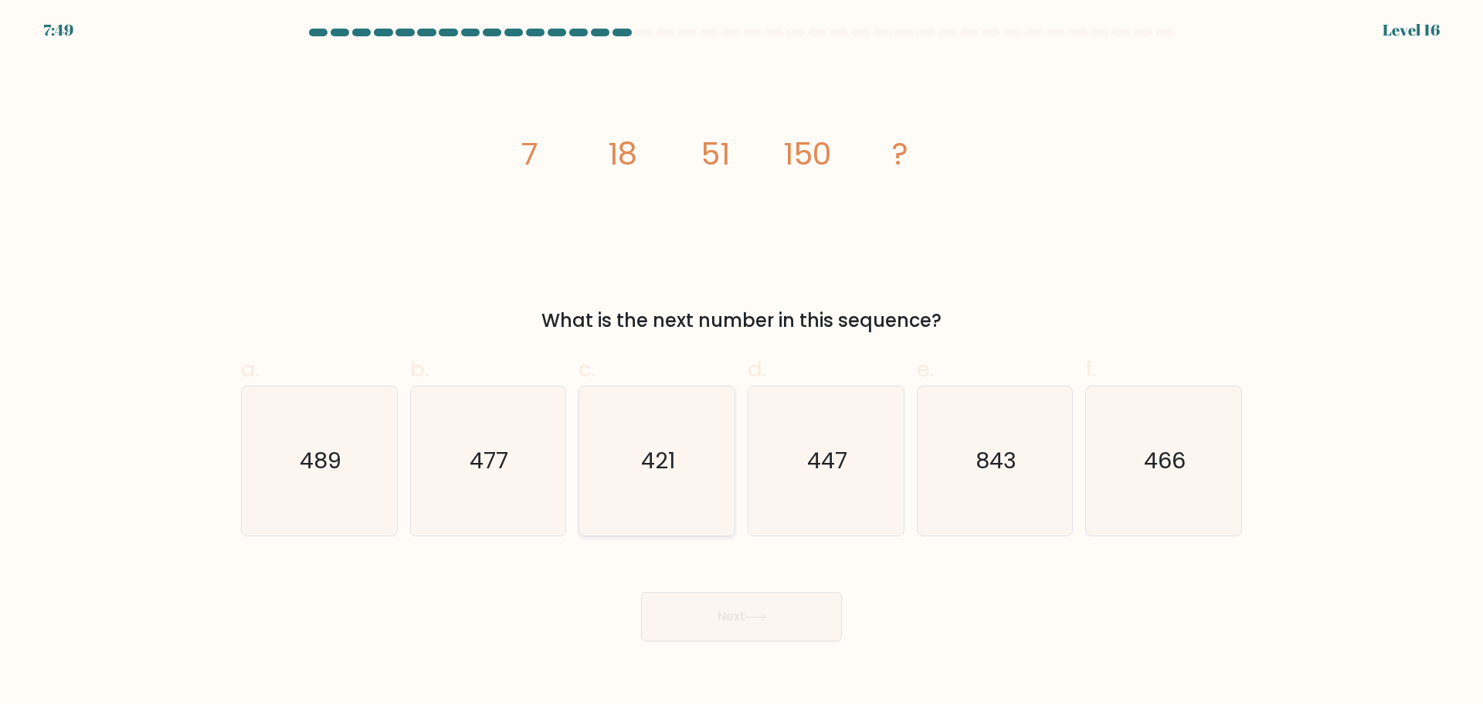
click at [742, 362] on input "d. 447" at bounding box center [741, 357] width 1 height 10
radio input "true"
click at [762, 612] on icon at bounding box center [755, 616] width 21 height 8
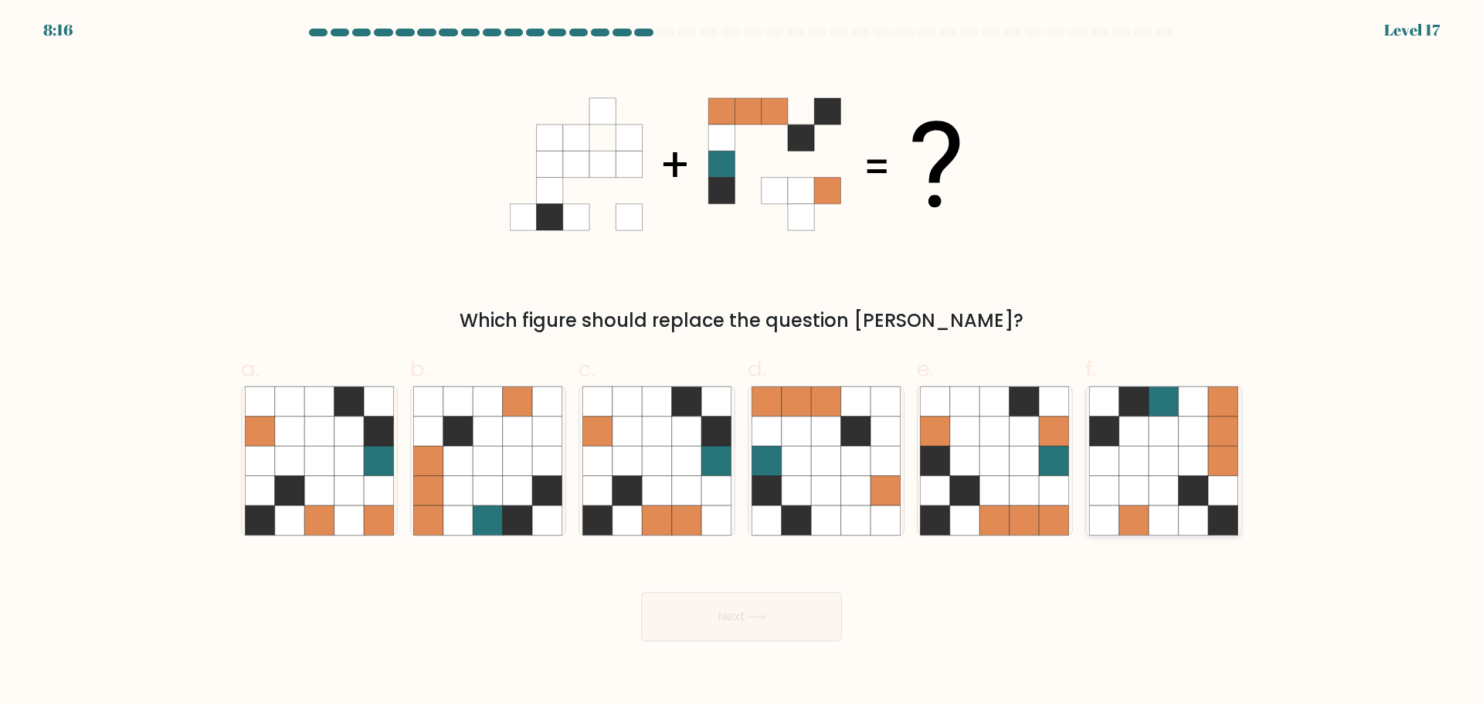
click at [1195, 517] on icon at bounding box center [1193, 519] width 29 height 29
click at [742, 362] on input "f." at bounding box center [741, 357] width 1 height 10
radio input "true"
click at [696, 607] on button "Next" at bounding box center [741, 616] width 201 height 49
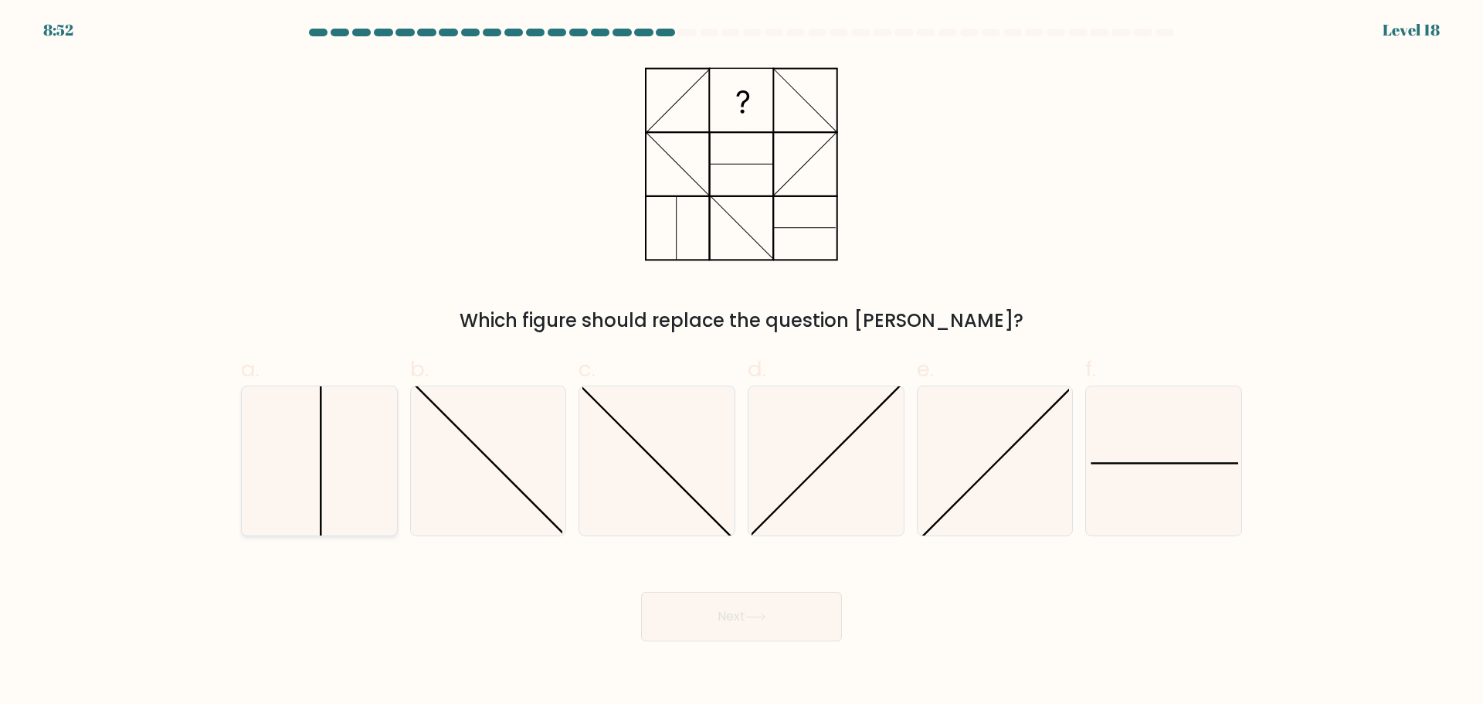
click at [390, 490] on icon at bounding box center [319, 460] width 149 height 149
click at [741, 362] on input "a." at bounding box center [741, 357] width 1 height 10
radio input "true"
click at [714, 614] on button "Next" at bounding box center [741, 616] width 201 height 49
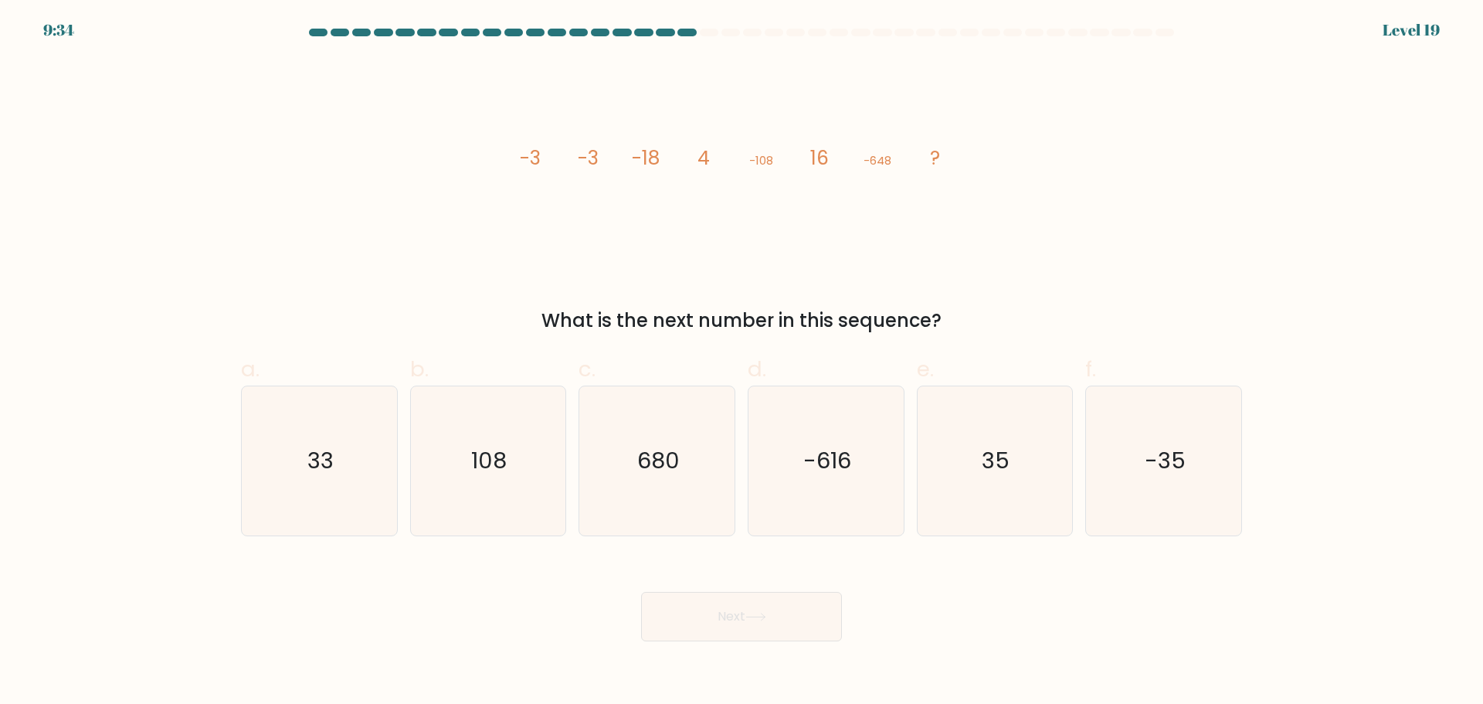
drag, startPoint x: 524, startPoint y: 145, endPoint x: 846, endPoint y: 146, distance: 322.0
click at [844, 146] on icon "image/svg+xml -3 -3 -18 4 -108 16 -648 ?" at bounding box center [741, 164] width 463 height 211
click at [849, 146] on icon "image/svg+xml -3 -3 -18 4 -108 16 -648 ?" at bounding box center [741, 164] width 463 height 211
drag, startPoint x: 558, startPoint y: 160, endPoint x: 621, endPoint y: 164, distance: 62.7
click at [621, 164] on icon "image/svg+xml -3 -3 -18 4 -108 16 -648 ?" at bounding box center [741, 164] width 463 height 211
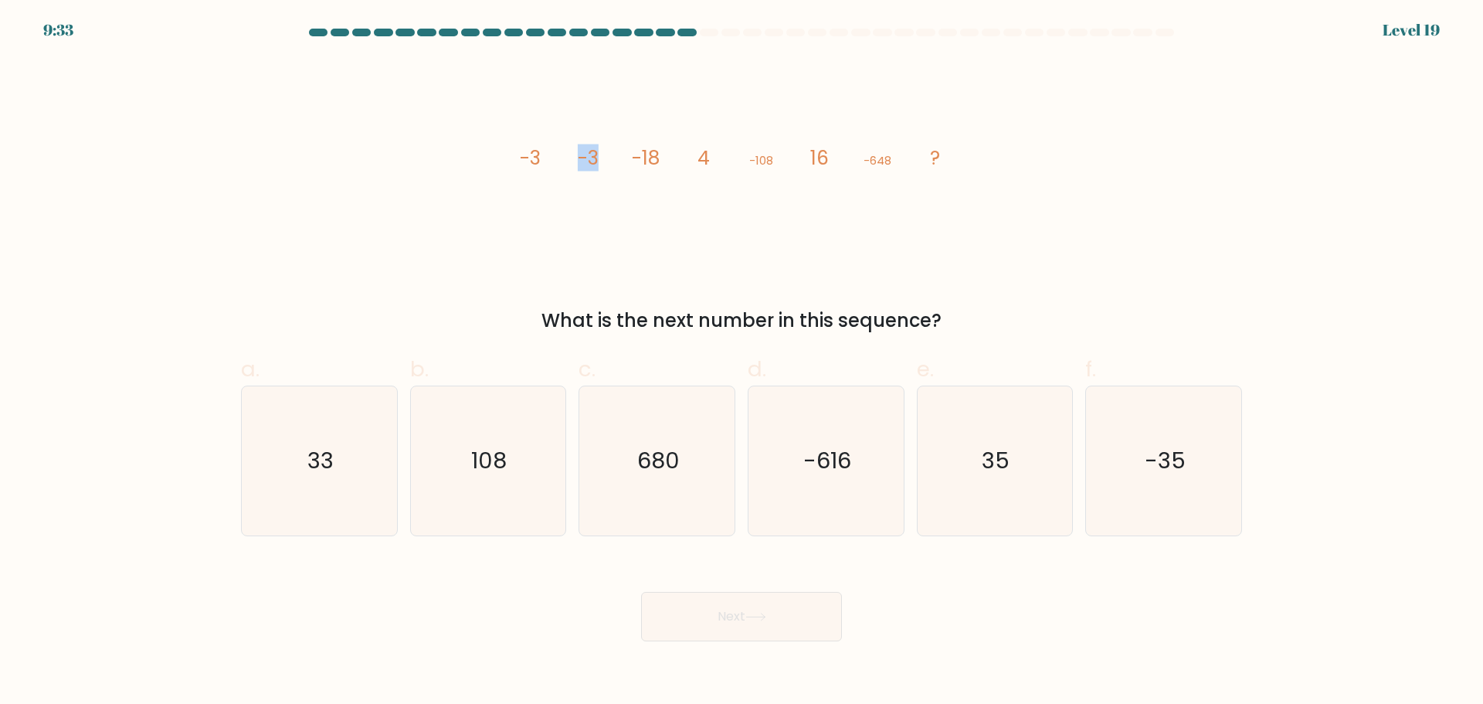
click at [621, 164] on icon "image/svg+xml -3 -3 -18 4 -108 16 -648 ?" at bounding box center [741, 164] width 463 height 211
drag, startPoint x: 639, startPoint y: 158, endPoint x: 671, endPoint y: 158, distance: 32.4
click at [671, 158] on icon "image/svg+xml -3 -3 -18 4 -108 16 -648 ?" at bounding box center [741, 164] width 463 height 211
click at [546, 160] on icon "image/svg+xml -3 -3 -18 4 -108 16 -648 ?" at bounding box center [741, 164] width 463 height 211
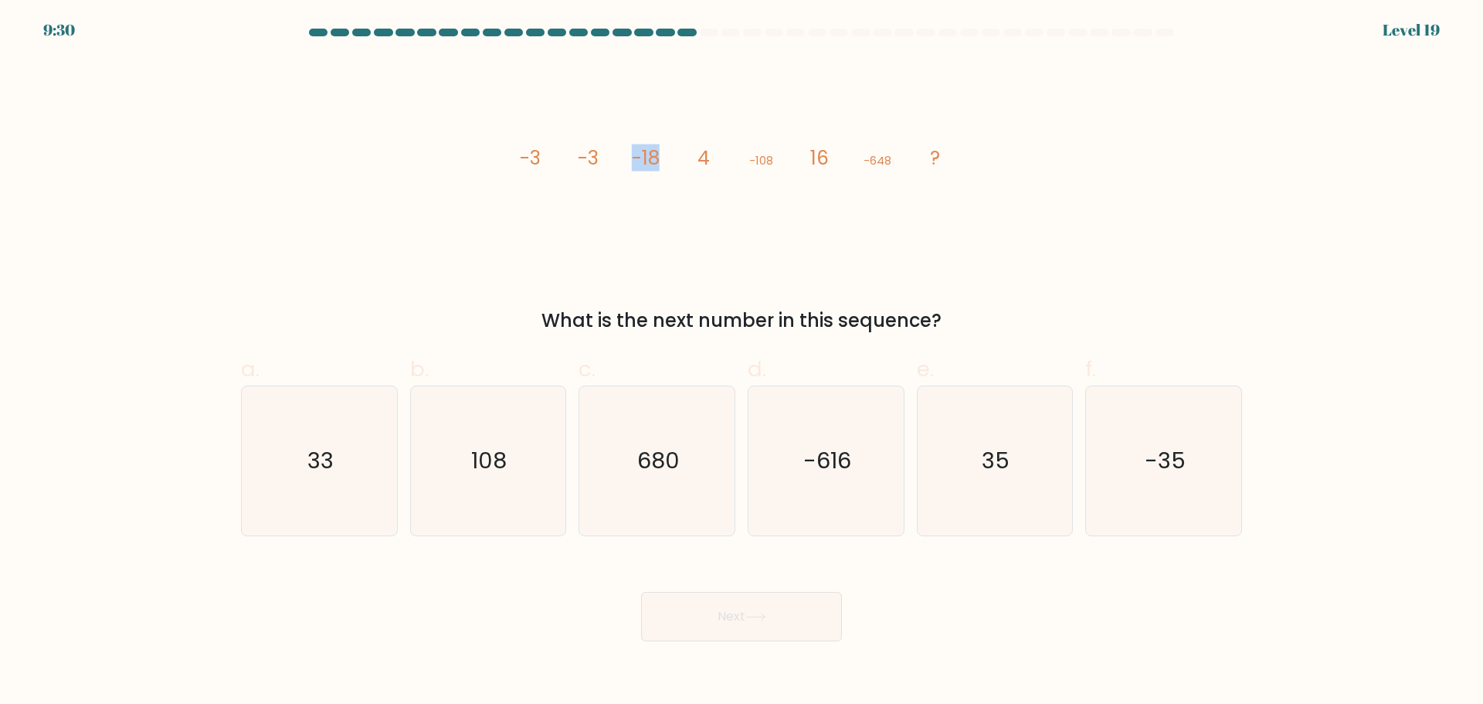
drag, startPoint x: 636, startPoint y: 160, endPoint x: 671, endPoint y: 160, distance: 34.8
click at [671, 160] on icon "image/svg+xml -3 -3 -18 4 -108 16 -648 ?" at bounding box center [741, 164] width 463 height 211
drag, startPoint x: 742, startPoint y: 161, endPoint x: 788, endPoint y: 161, distance: 45.6
click at [788, 161] on icon "image/svg+xml -3 -3 -18 4 -108 16 -648 ?" at bounding box center [741, 164] width 463 height 211
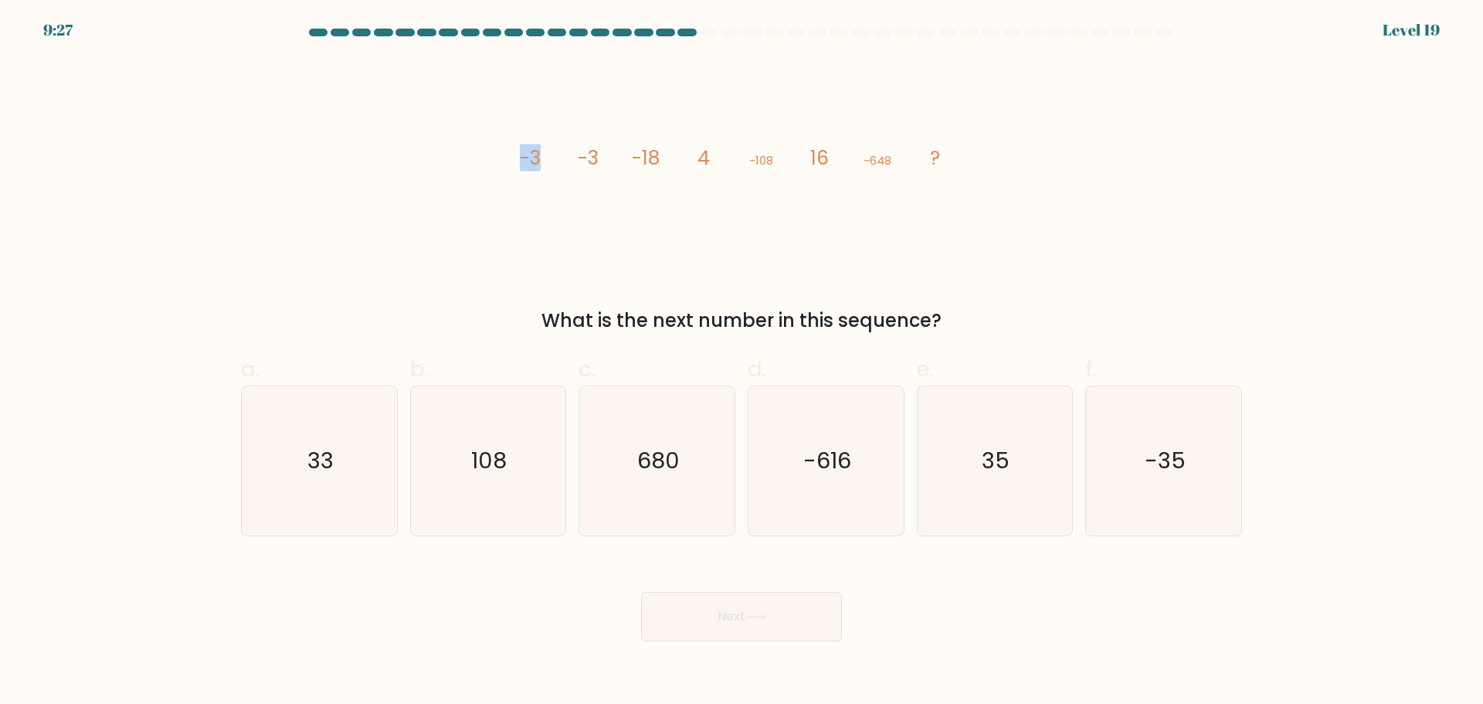
drag, startPoint x: 544, startPoint y: 163, endPoint x: 554, endPoint y: 163, distance: 9.3
click at [554, 163] on icon "image/svg+xml -3 -3 -18 4 -108 16 -648 ?" at bounding box center [741, 164] width 463 height 211
drag, startPoint x: 631, startPoint y: 158, endPoint x: 663, endPoint y: 158, distance: 31.7
click at [663, 158] on icon "image/svg+xml -3 -3 -18 4 -108 16 -648 ?" at bounding box center [741, 164] width 463 height 211
drag, startPoint x: 742, startPoint y: 158, endPoint x: 811, endPoint y: 155, distance: 68.8
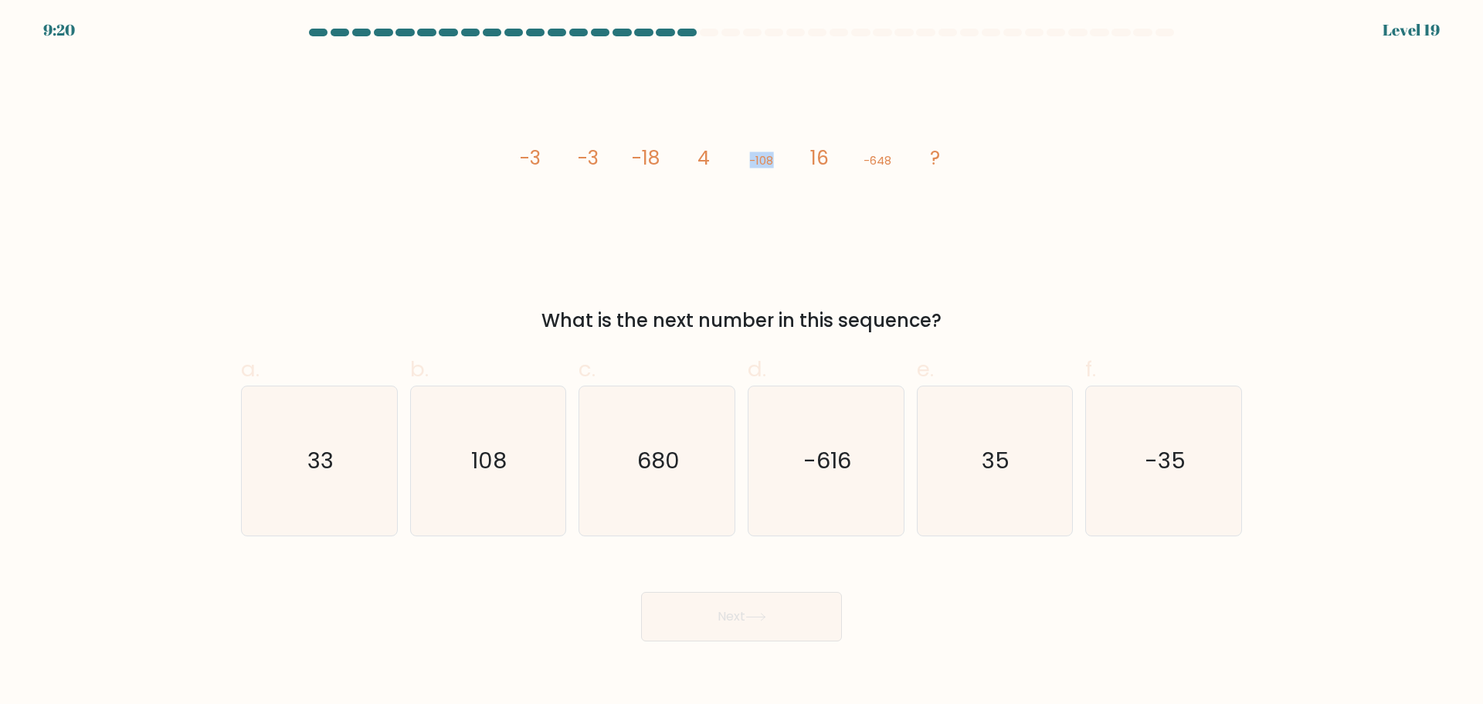
click at [811, 155] on icon "image/svg+xml -3 -3 -18 4 -108 16 -648 ?" at bounding box center [741, 164] width 463 height 211
drag, startPoint x: 863, startPoint y: 162, endPoint x: 903, endPoint y: 161, distance: 39.4
click at [903, 161] on icon "image/svg+xml -3 -3 -18 4 -108 16 -648 ?" at bounding box center [741, 164] width 463 height 211
drag, startPoint x: 614, startPoint y: 157, endPoint x: 629, endPoint y: 157, distance: 15.4
click at [629, 157] on icon "image/svg+xml -3 -3 -18 4 -108 16 -648 ?" at bounding box center [741, 164] width 463 height 211
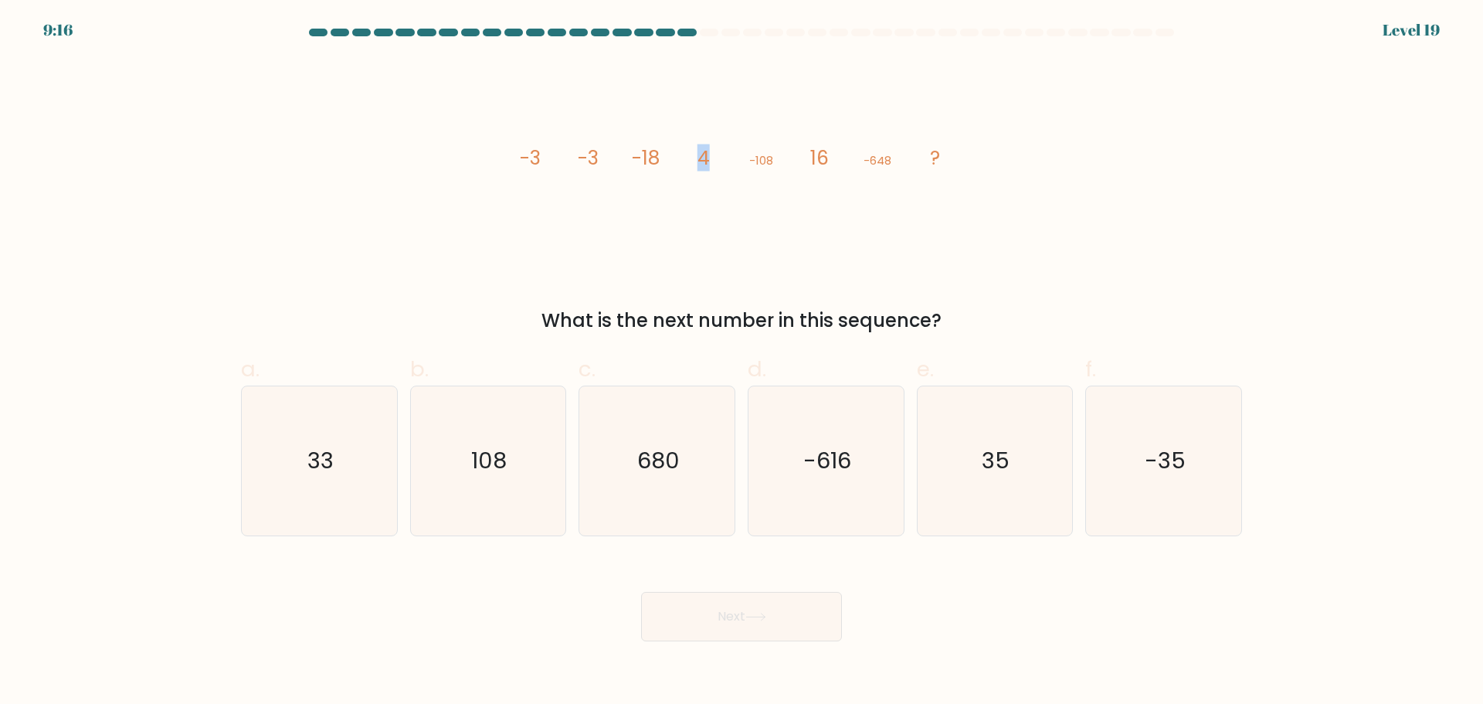
drag, startPoint x: 703, startPoint y: 155, endPoint x: 712, endPoint y: 155, distance: 9.3
click at [712, 155] on icon "image/svg+xml -3 -3 -18 4 -108 16 -648 ?" at bounding box center [741, 164] width 463 height 211
drag, startPoint x: 806, startPoint y: 155, endPoint x: 826, endPoint y: 155, distance: 20.1
click at [826, 155] on icon "image/svg+xml -3 -3 -18 4 -108 16 -648 ?" at bounding box center [741, 164] width 463 height 211
click at [317, 502] on icon "33" at bounding box center [319, 460] width 149 height 149
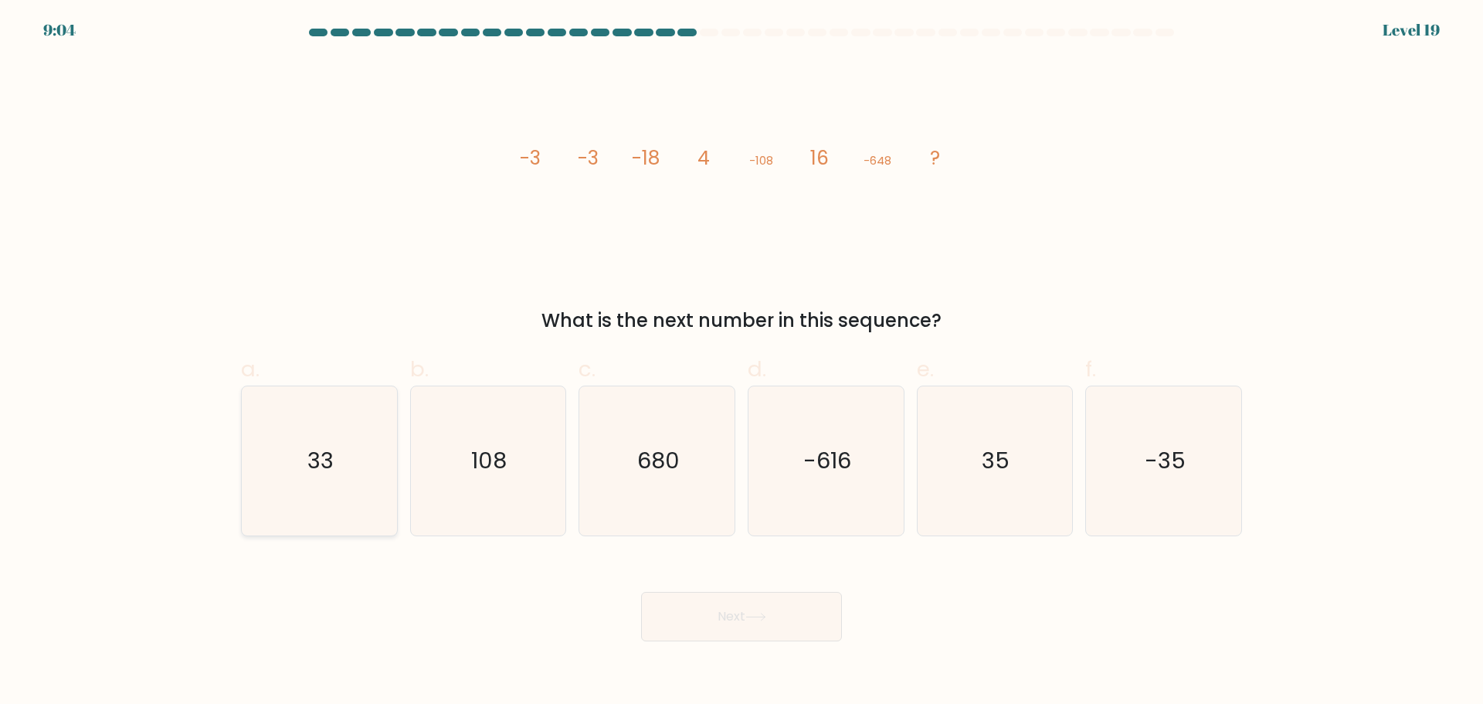
click at [741, 362] on input "a. 33" at bounding box center [741, 357] width 1 height 10
radio input "true"
click at [723, 614] on button "Next" at bounding box center [741, 616] width 201 height 49
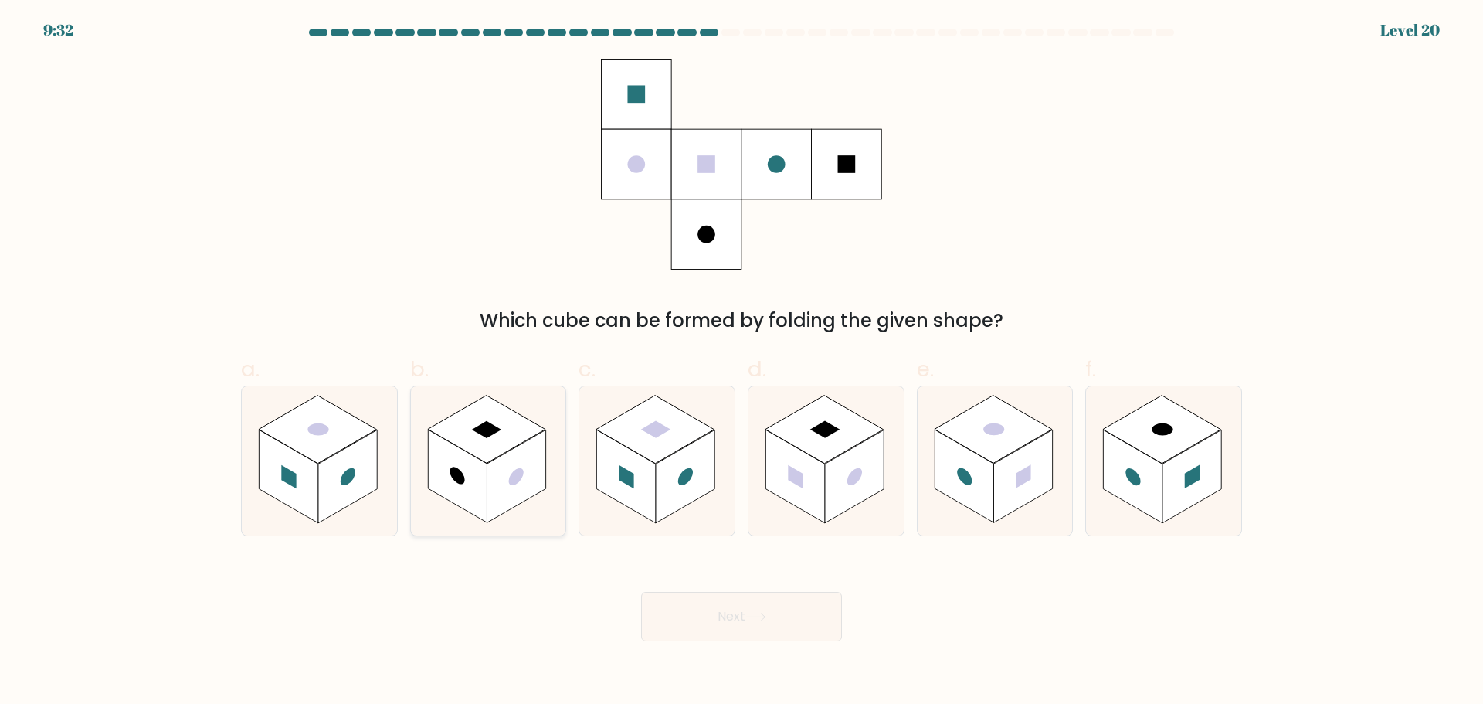
click at [509, 491] on rect at bounding box center [516, 475] width 59 height 93
click at [741, 362] on input "b." at bounding box center [741, 357] width 1 height 10
radio input "true"
click at [750, 622] on button "Next" at bounding box center [741, 616] width 201 height 49
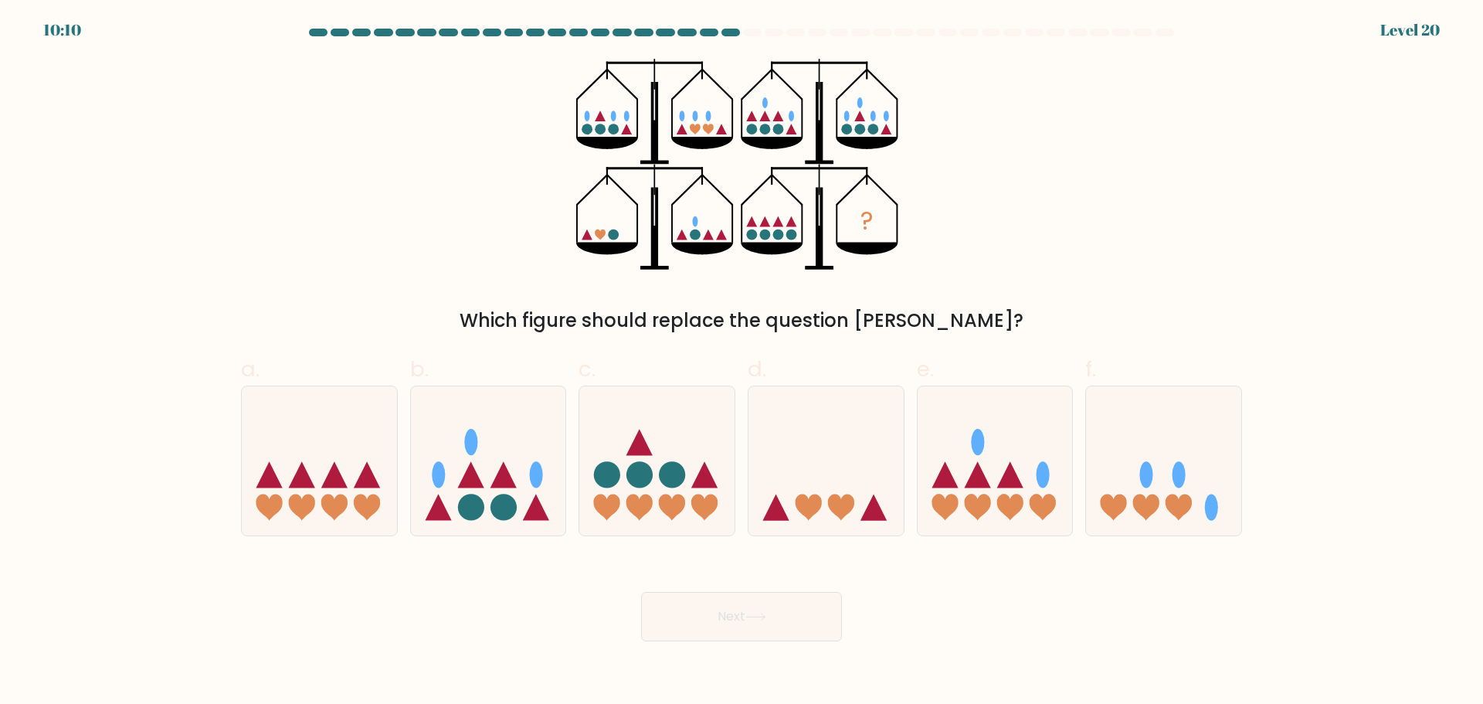
drag, startPoint x: 579, startPoint y: 132, endPoint x: 612, endPoint y: 132, distance: 32.4
click at [612, 132] on icon "?" at bounding box center [741, 164] width 330 height 211
drag, startPoint x: 598, startPoint y: 315, endPoint x: 1068, endPoint y: 331, distance: 470.6
click at [1068, 331] on div "Which figure should replace the question mark?" at bounding box center [741, 321] width 982 height 28
click at [1069, 331] on div "Which figure should replace the question mark?" at bounding box center [741, 321] width 982 height 28
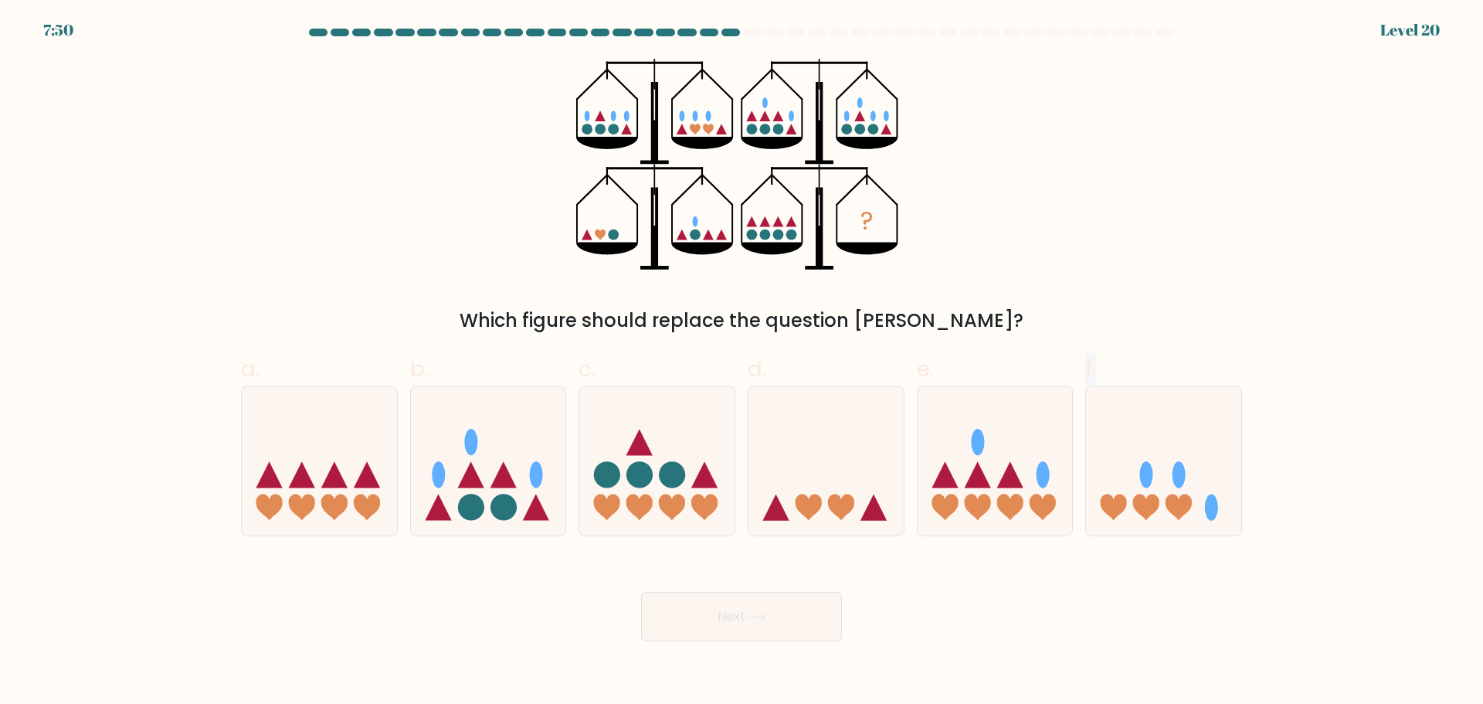
drag, startPoint x: 1036, startPoint y: 522, endPoint x: 1047, endPoint y: 577, distance: 56.0
click at [1047, 577] on form at bounding box center [741, 335] width 1483 height 612
click at [1144, 521] on icon at bounding box center [1163, 460] width 155 height 128
click at [742, 362] on input "f." at bounding box center [741, 357] width 1 height 10
radio input "true"
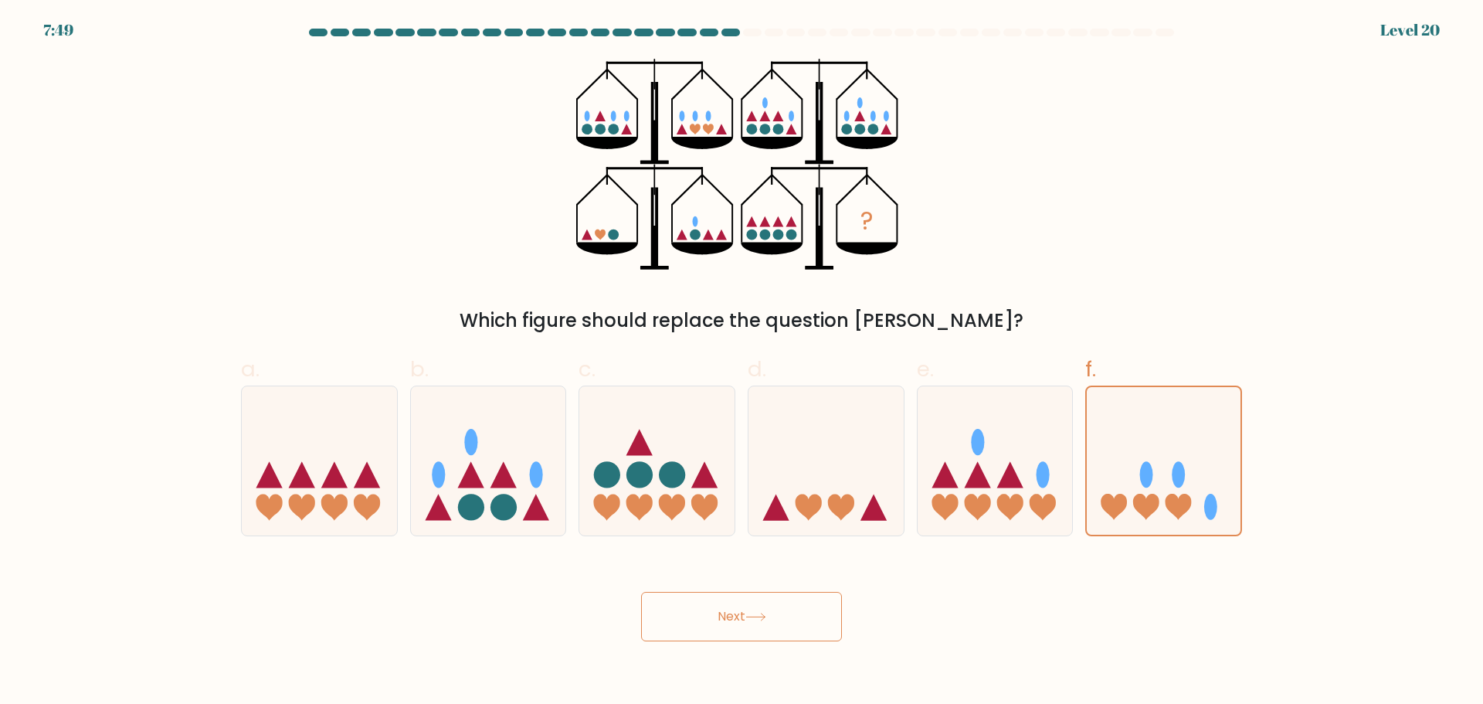
click at [708, 623] on button "Next" at bounding box center [741, 616] width 201 height 49
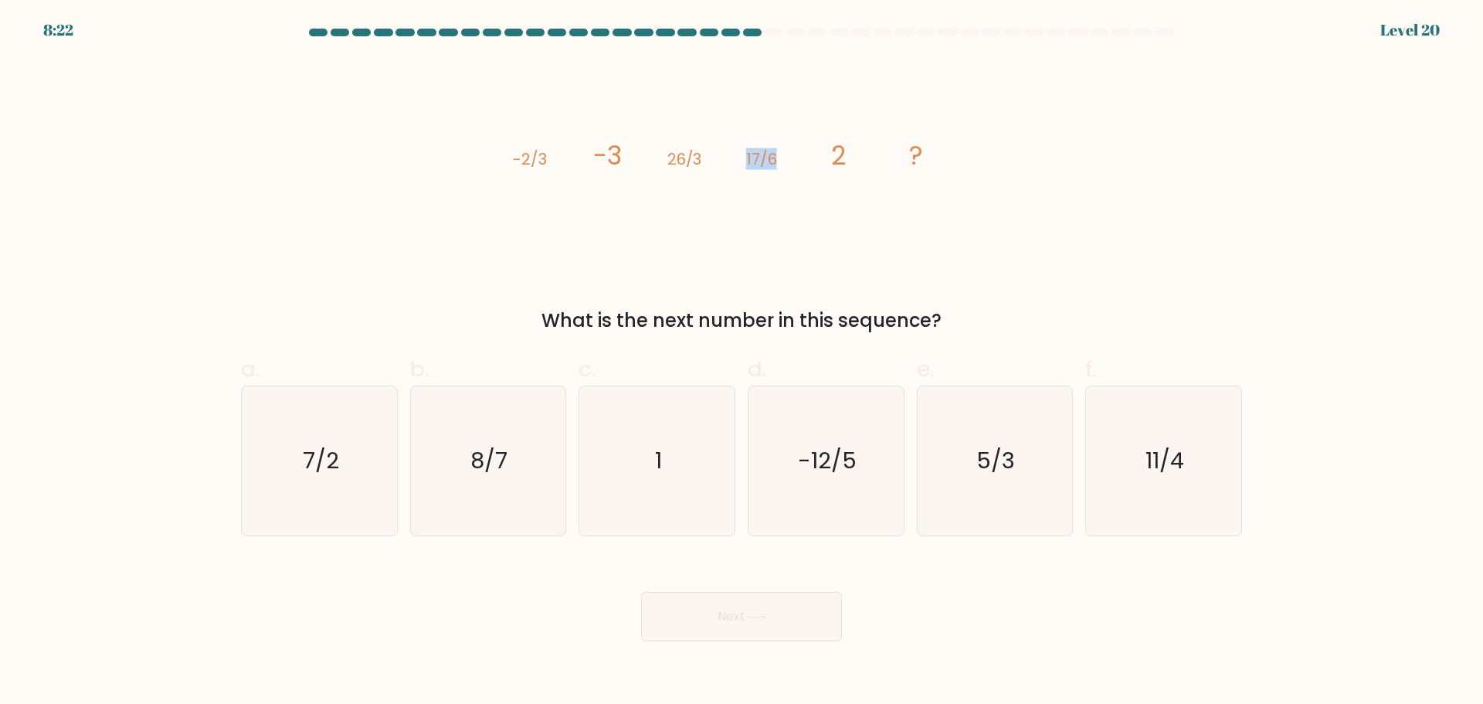
drag, startPoint x: 748, startPoint y: 162, endPoint x: 806, endPoint y: 162, distance: 57.9
click at [806, 162] on icon "image/svg+xml -2/3 -3 26/3 17/6 2 ?" at bounding box center [741, 164] width 463 height 211
click at [802, 162] on icon "image/svg+xml -2/3 -3 26/3 17/6 2 ?" at bounding box center [741, 164] width 463 height 211
drag, startPoint x: 735, startPoint y: 155, endPoint x: 794, endPoint y: 155, distance: 58.7
click at [794, 155] on icon "image/svg+xml -2/3 -3 26/3 17/6 2 ?" at bounding box center [741, 164] width 463 height 211
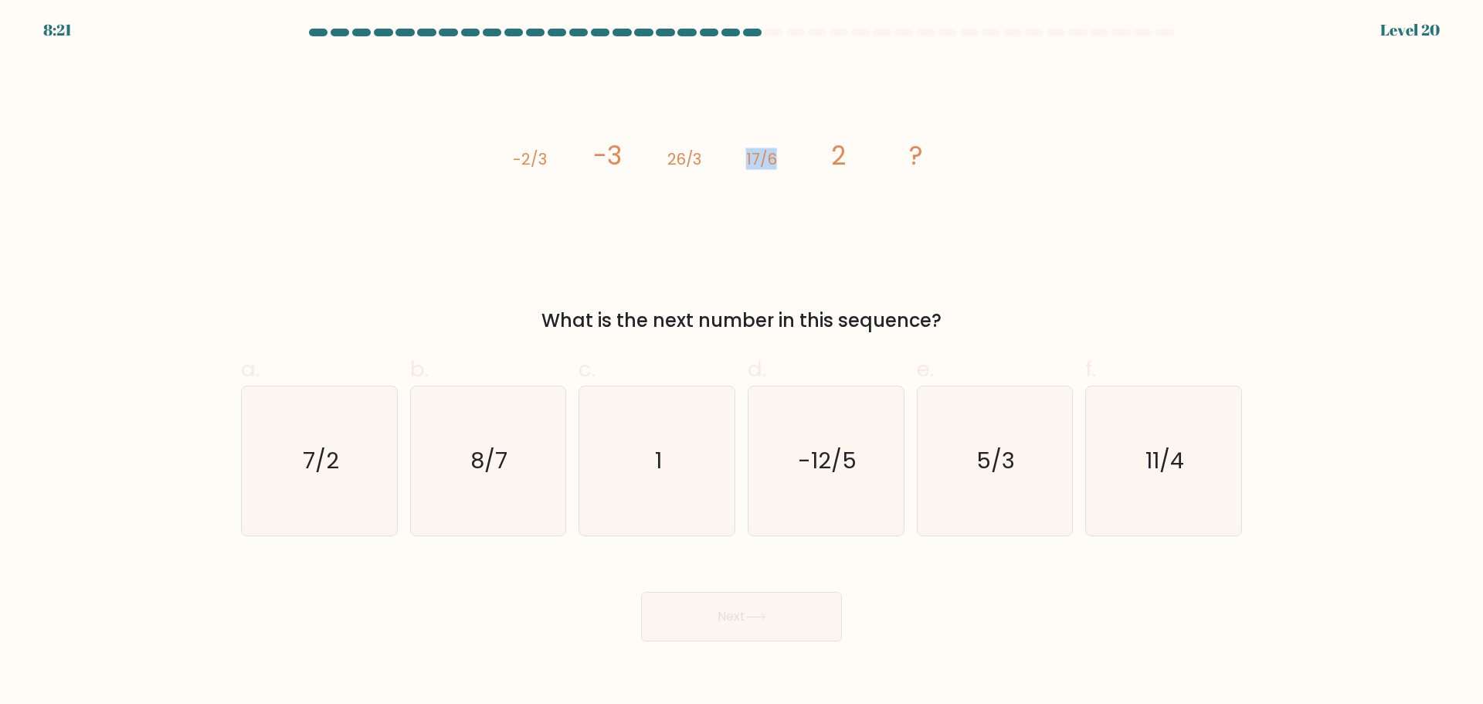
click at [794, 155] on icon "image/svg+xml -2/3 -3 26/3 17/6 2 ?" at bounding box center [741, 164] width 463 height 211
drag, startPoint x: 661, startPoint y: 161, endPoint x: 718, endPoint y: 163, distance: 57.2
click at [718, 163] on icon "image/svg+xml -2/3 -3 26/3 17/6 2 ?" at bounding box center [741, 164] width 463 height 211
drag, startPoint x: 496, startPoint y: 166, endPoint x: 561, endPoint y: 158, distance: 65.4
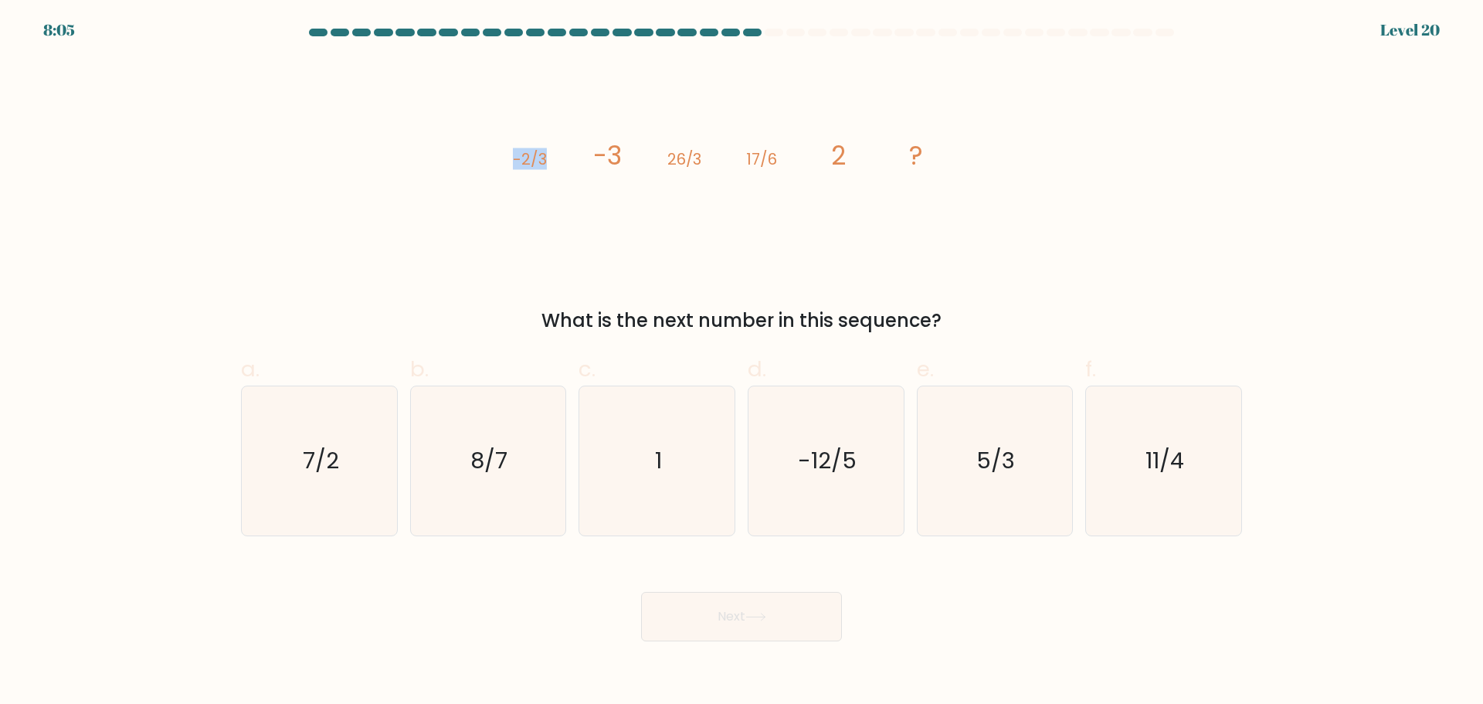
click at [561, 158] on div "image/svg+xml -2/3 -3 26/3 17/6 2 ? What is the next number in this sequence?" at bounding box center [741, 197] width 1019 height 276
click at [561, 158] on icon "image/svg+xml -2/3 -3 26/3 17/6 2 ?" at bounding box center [741, 164] width 463 height 211
drag, startPoint x: 507, startPoint y: 163, endPoint x: 542, endPoint y: 162, distance: 35.5
click at [542, 162] on div "image/svg+xml -2/3 -3 26/3 17/6 2 ? What is the next number in this sequence?" at bounding box center [741, 197] width 1019 height 276
click at [543, 162] on tspan "-2/3" at bounding box center [530, 159] width 34 height 22
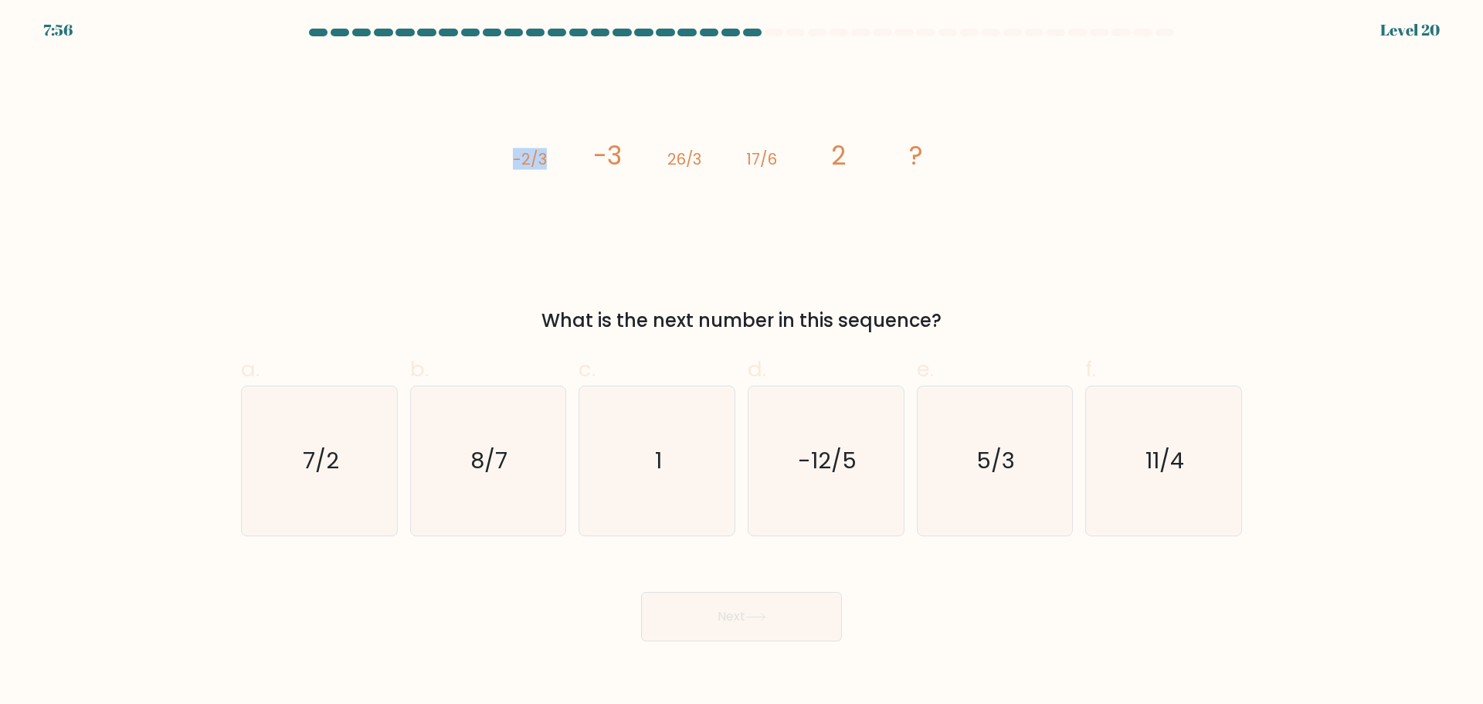
drag, startPoint x: 552, startPoint y: 161, endPoint x: 483, endPoint y: 161, distance: 69.5
click at [483, 161] on div "image/svg+xml -2/3 -3 26/3 17/6 2 ? What is the next number in this sequence?" at bounding box center [741, 197] width 1019 height 276
drag, startPoint x: 483, startPoint y: 161, endPoint x: 568, endPoint y: 161, distance: 85.0
click at [568, 161] on div "image/svg+xml -2/3 -3 26/3 17/6 2 ? What is the next number in this sequence?" at bounding box center [741, 197] width 1019 height 276
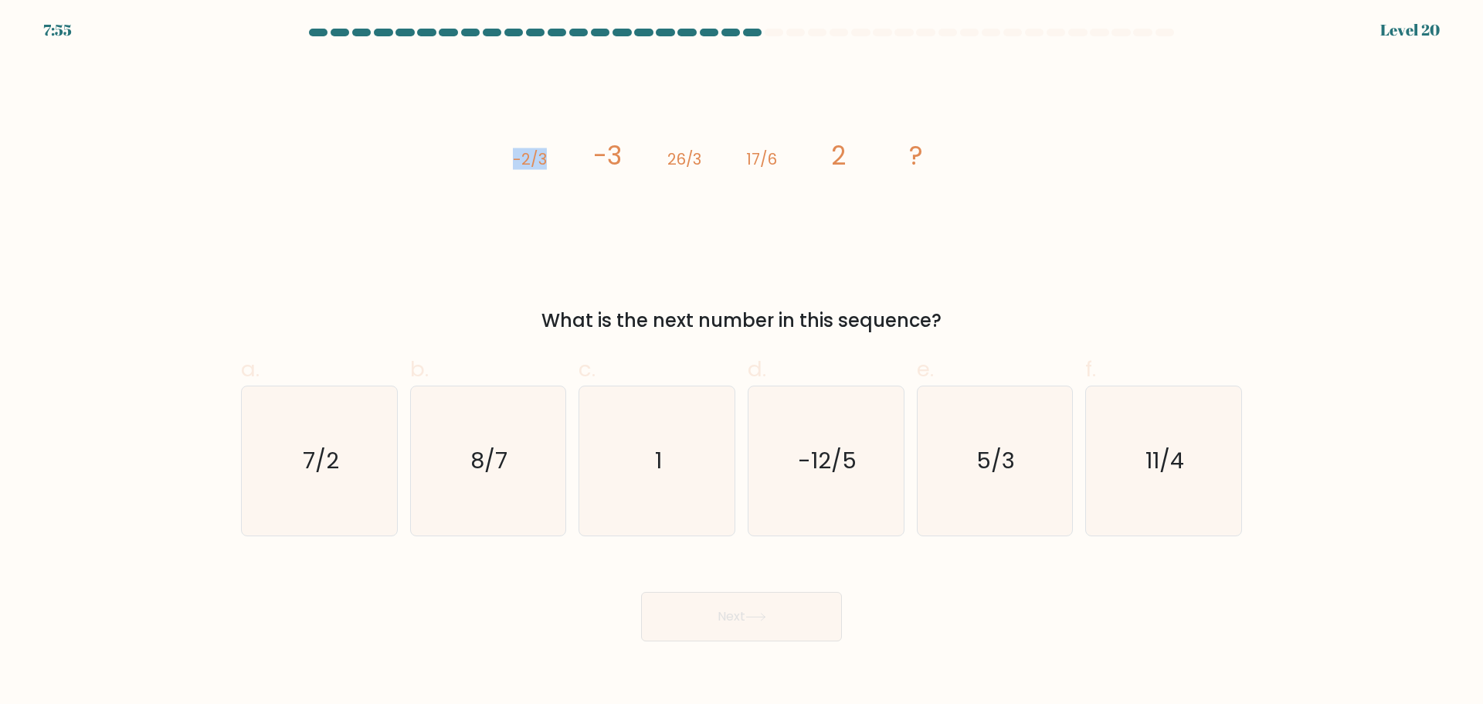
click at [568, 161] on icon "image/svg+xml -2/3 -3 26/3 17/6 2 ?" at bounding box center [741, 164] width 463 height 211
drag, startPoint x: 602, startPoint y: 142, endPoint x: 632, endPoint y: 147, distance: 29.7
click at [632, 147] on icon "image/svg+xml -2/3 -3 26/3 17/6 2 ?" at bounding box center [741, 164] width 463 height 211
drag, startPoint x: 666, startPoint y: 158, endPoint x: 723, endPoint y: 158, distance: 57.1
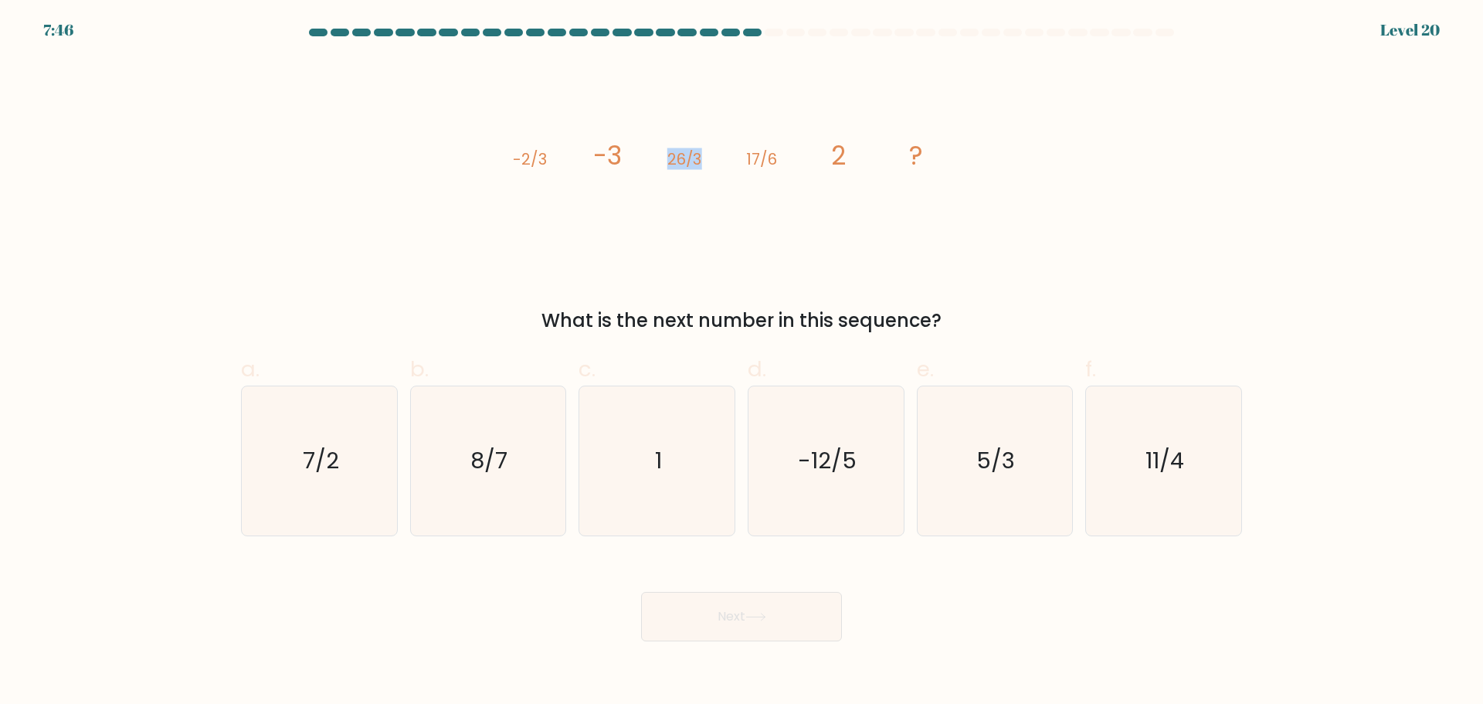
click at [723, 158] on icon "image/svg+xml -2/3 -3 26/3 17/6 2 ?" at bounding box center [741, 164] width 463 height 211
drag, startPoint x: 836, startPoint y: 158, endPoint x: 851, endPoint y: 151, distance: 16.9
click at [851, 151] on icon "image/svg+xml -2/3 -3 26/3 17/6 2 ?" at bounding box center [741, 164] width 463 height 211
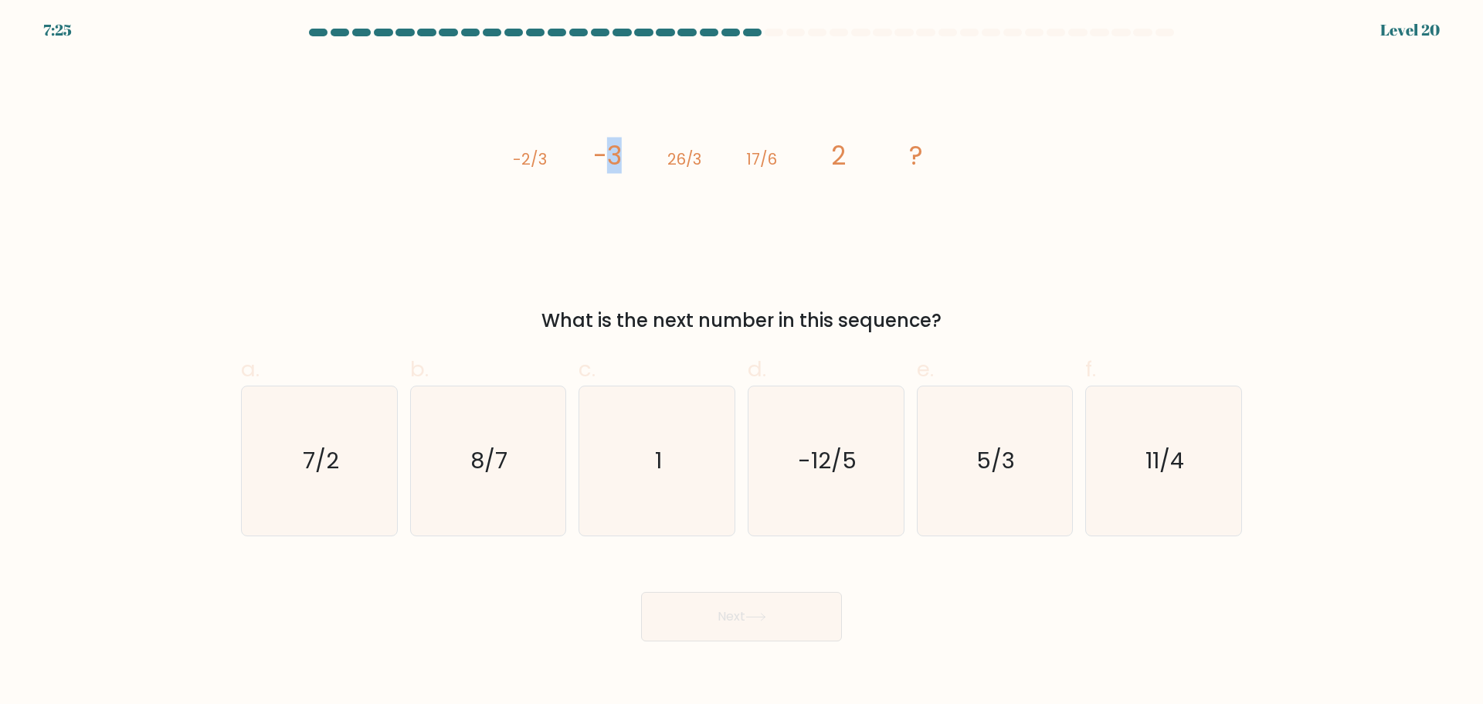
drag, startPoint x: 607, startPoint y: 160, endPoint x: 643, endPoint y: 161, distance: 35.6
click at [643, 161] on icon "image/svg+xml -2/3 -3 26/3 17/6 2 ?" at bounding box center [741, 164] width 463 height 211
drag, startPoint x: 660, startPoint y: 154, endPoint x: 697, endPoint y: 155, distance: 37.9
click at [697, 155] on icon "image/svg+xml -2/3 -3 26/3 17/6 2 ?" at bounding box center [741, 164] width 463 height 211
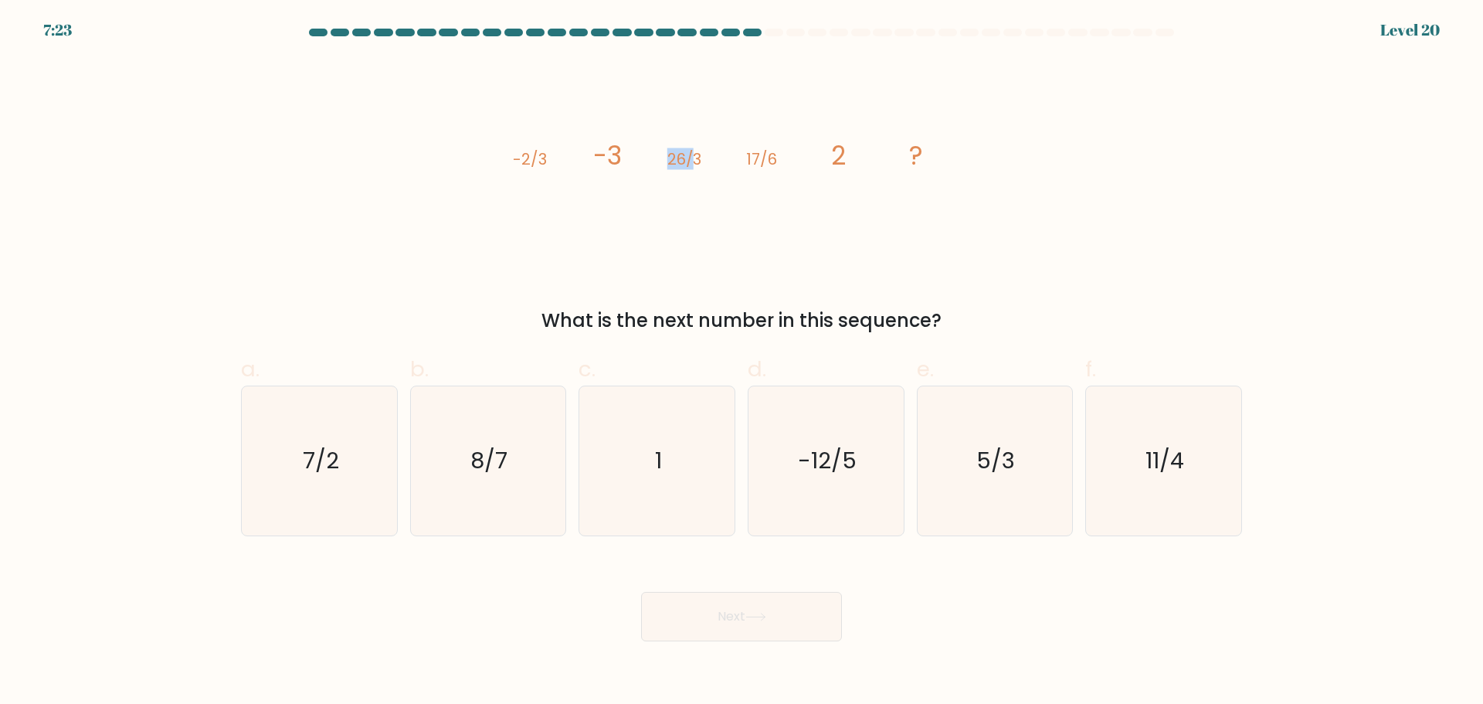
click at [697, 155] on tspan "26/3" at bounding box center [684, 159] width 35 height 22
drag, startPoint x: 702, startPoint y: 157, endPoint x: 670, endPoint y: 152, distance: 32.8
click at [671, 154] on icon "image/svg+xml -2/3 -3 26/3 17/6 2 ?" at bounding box center [741, 164] width 463 height 211
click at [667, 151] on tspan "26/3" at bounding box center [684, 159] width 35 height 22
drag, startPoint x: 666, startPoint y: 159, endPoint x: 703, endPoint y: 157, distance: 36.4
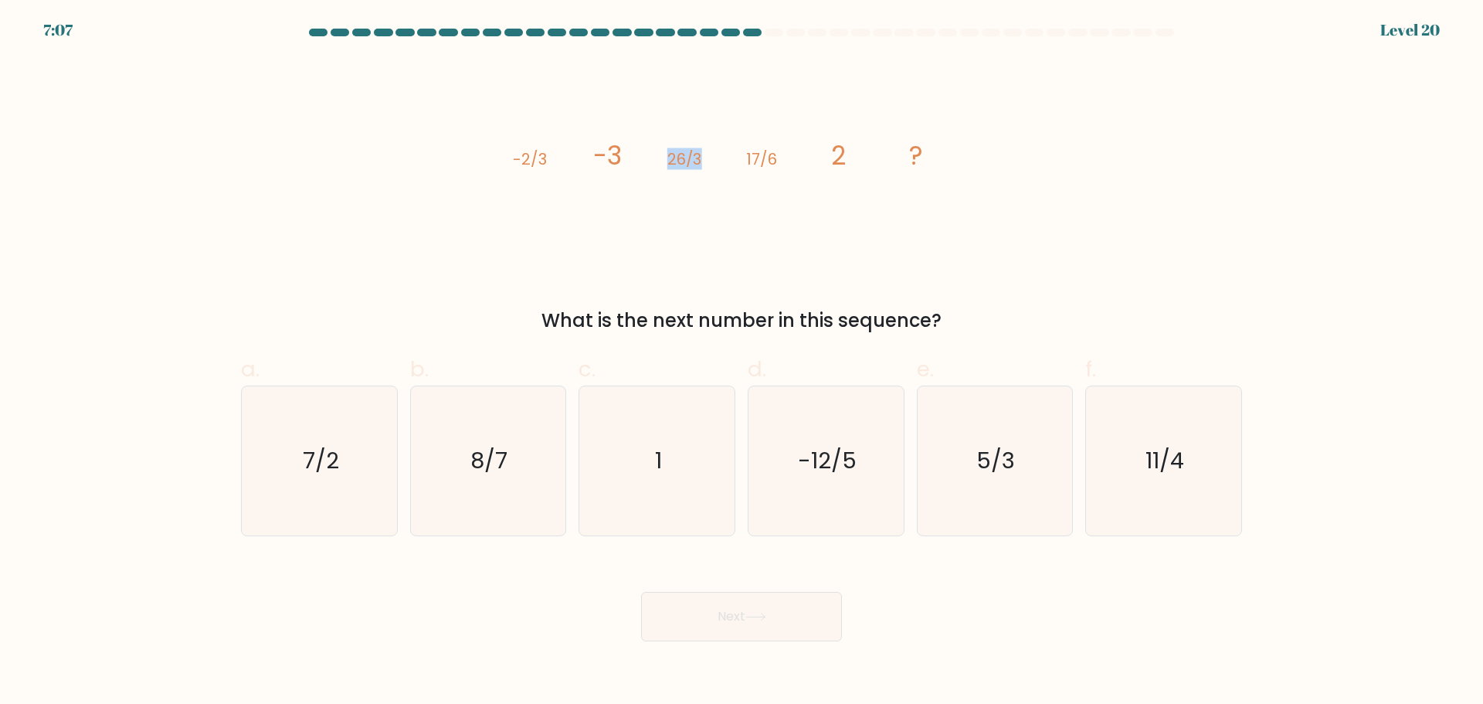
click at [703, 157] on icon "image/svg+xml -2/3 -3 26/3 17/6 2 ?" at bounding box center [741, 164] width 463 height 211
drag, startPoint x: 604, startPoint y: 153, endPoint x: 717, endPoint y: 148, distance: 112.9
click at [717, 148] on icon "image/svg+xml -2/3 -3 26/3 17/6 2 ?" at bounding box center [741, 164] width 463 height 211
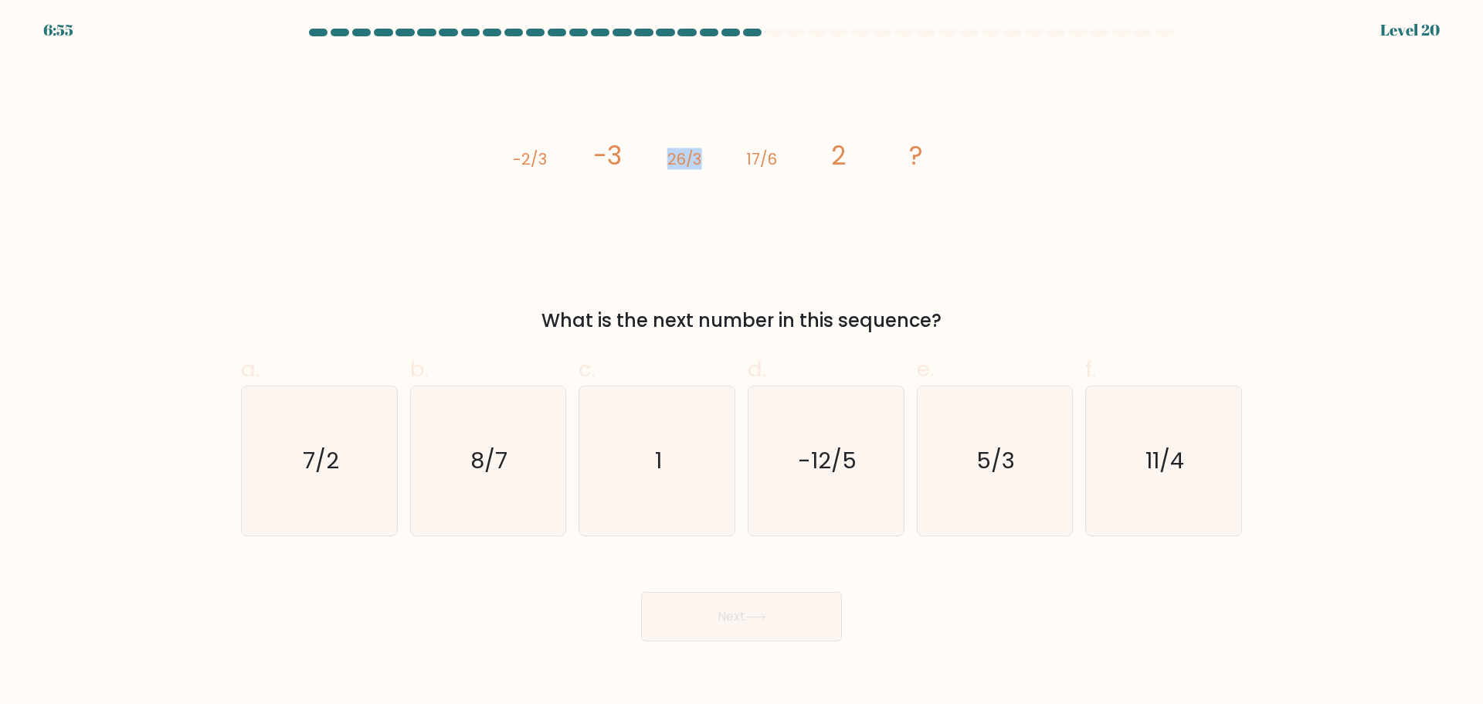
drag, startPoint x: 663, startPoint y: 157, endPoint x: 738, endPoint y: 157, distance: 74.9
click at [738, 157] on icon "image/svg+xml -2/3 -3 26/3 17/6 2 ?" at bounding box center [741, 164] width 463 height 211
drag, startPoint x: 670, startPoint y: 158, endPoint x: 687, endPoint y: 158, distance: 17.0
click at [687, 158] on tspan "26/3" at bounding box center [684, 159] width 35 height 22
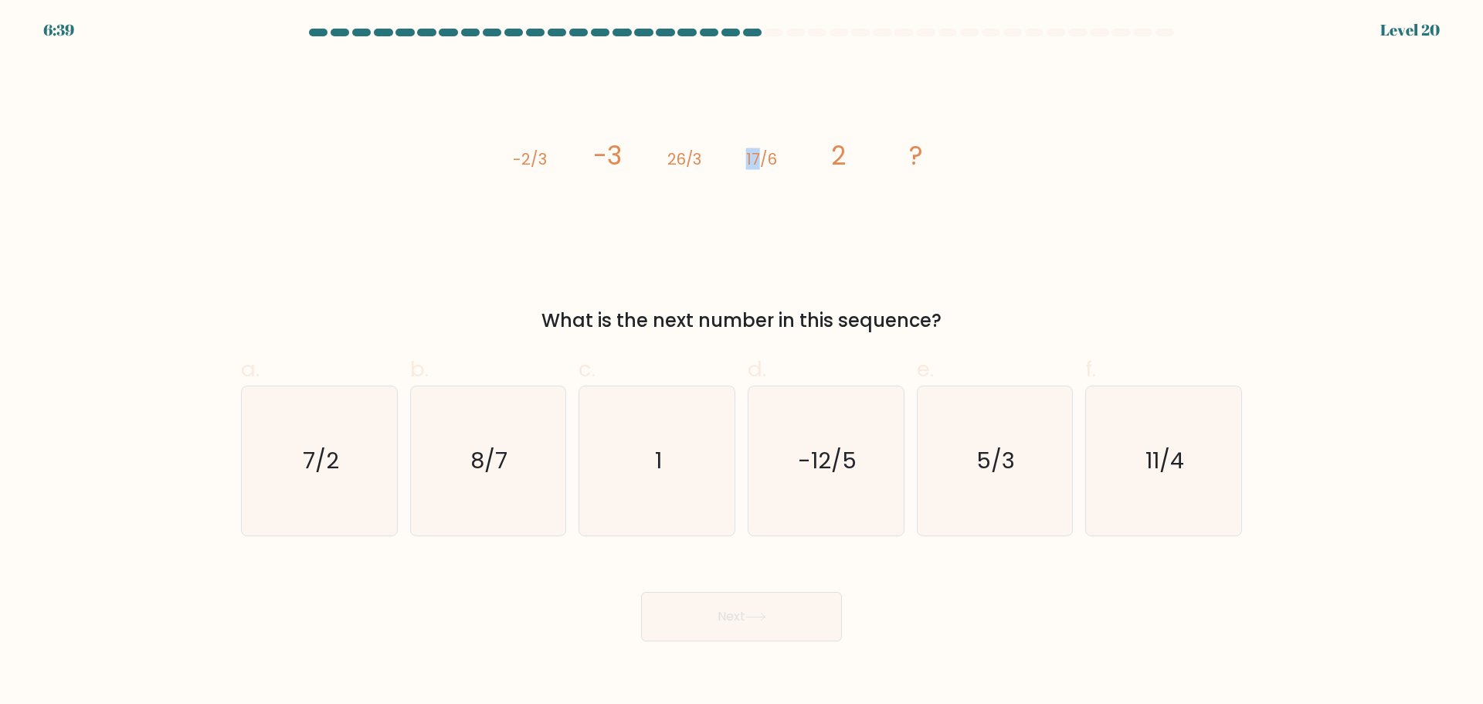
drag, startPoint x: 734, startPoint y: 158, endPoint x: 758, endPoint y: 157, distance: 24.0
click at [758, 157] on icon "image/svg+xml -2/3 -3 26/3 17/6 2 ?" at bounding box center [741, 164] width 463 height 211
drag, startPoint x: 664, startPoint y: 160, endPoint x: 684, endPoint y: 160, distance: 20.1
click at [684, 160] on icon "image/svg+xml -2/3 -3 26/3 17/6 2 ?" at bounding box center [741, 164] width 463 height 211
drag, startPoint x: 751, startPoint y: 157, endPoint x: 770, endPoint y: 153, distance: 18.9
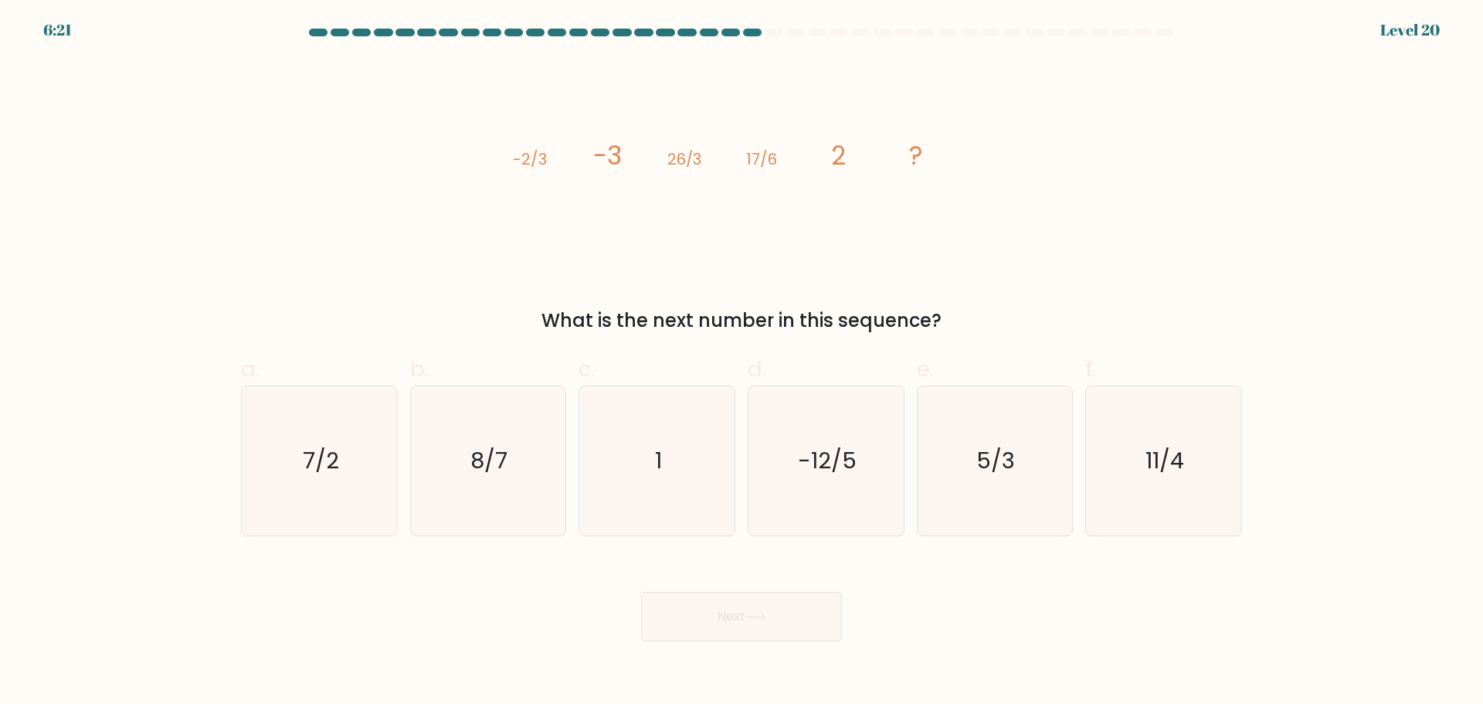
click at [763, 154] on tspan "17/6" at bounding box center [761, 159] width 31 height 22
drag, startPoint x: 846, startPoint y: 148, endPoint x: 826, endPoint y: 150, distance: 20.2
click at [826, 150] on icon "image/svg+xml -2/3 -3 26/3 17/6 2 ?" at bounding box center [741, 164] width 463 height 211
click at [357, 477] on icon "7/2" at bounding box center [319, 460] width 149 height 149
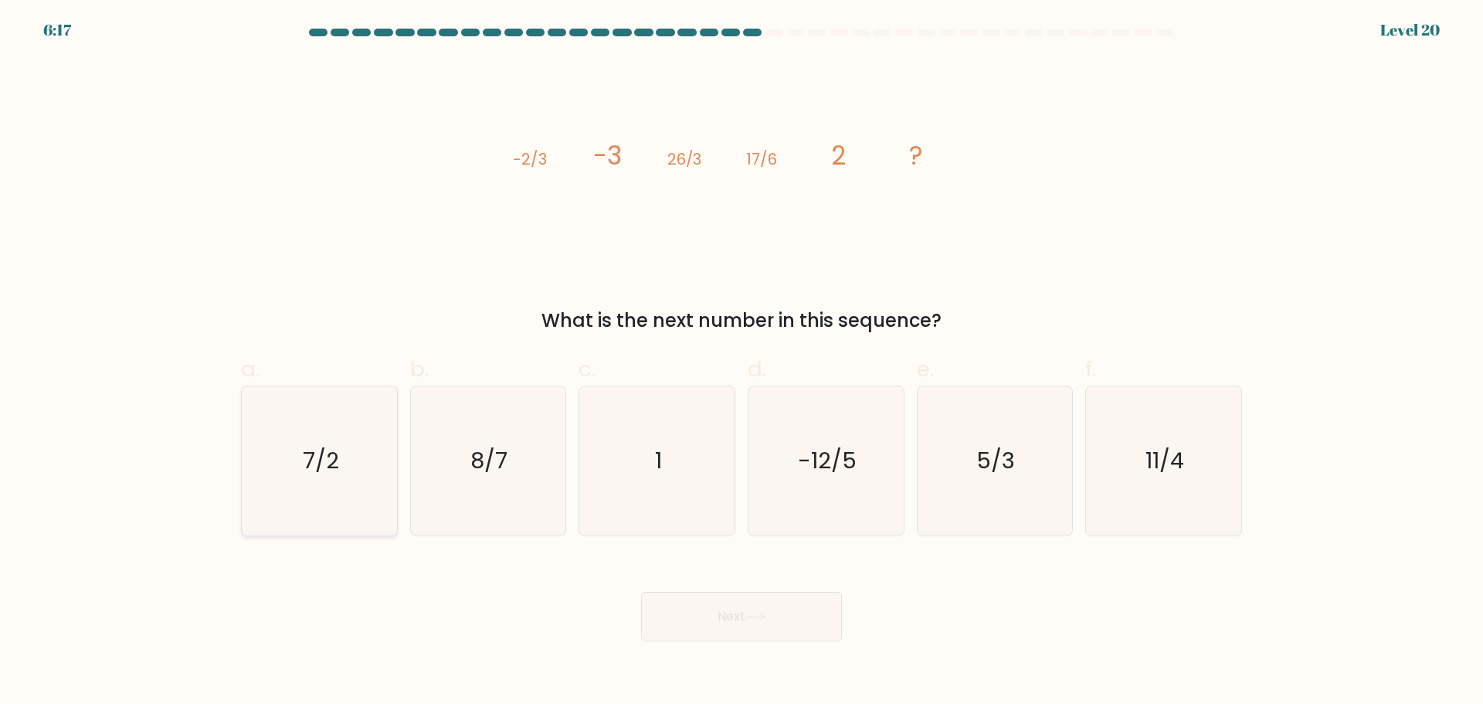
click at [741, 362] on input "a. 7/2" at bounding box center [741, 357] width 1 height 10
radio input "true"
click at [809, 626] on button "Next" at bounding box center [741, 616] width 201 height 49
